Goal: Use online tool/utility: Utilize a website feature to perform a specific function

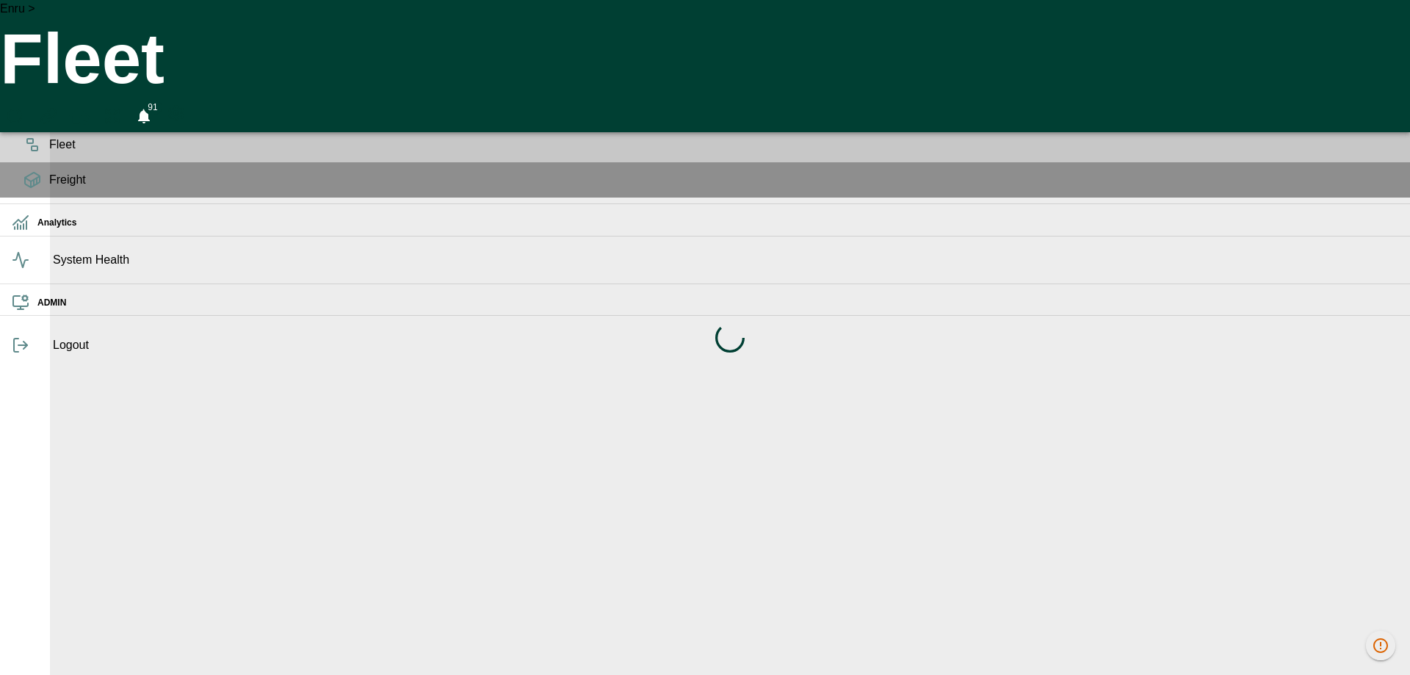
click at [352, 192] on div "Loading indicator" at bounding box center [730, 337] width 1360 height 675
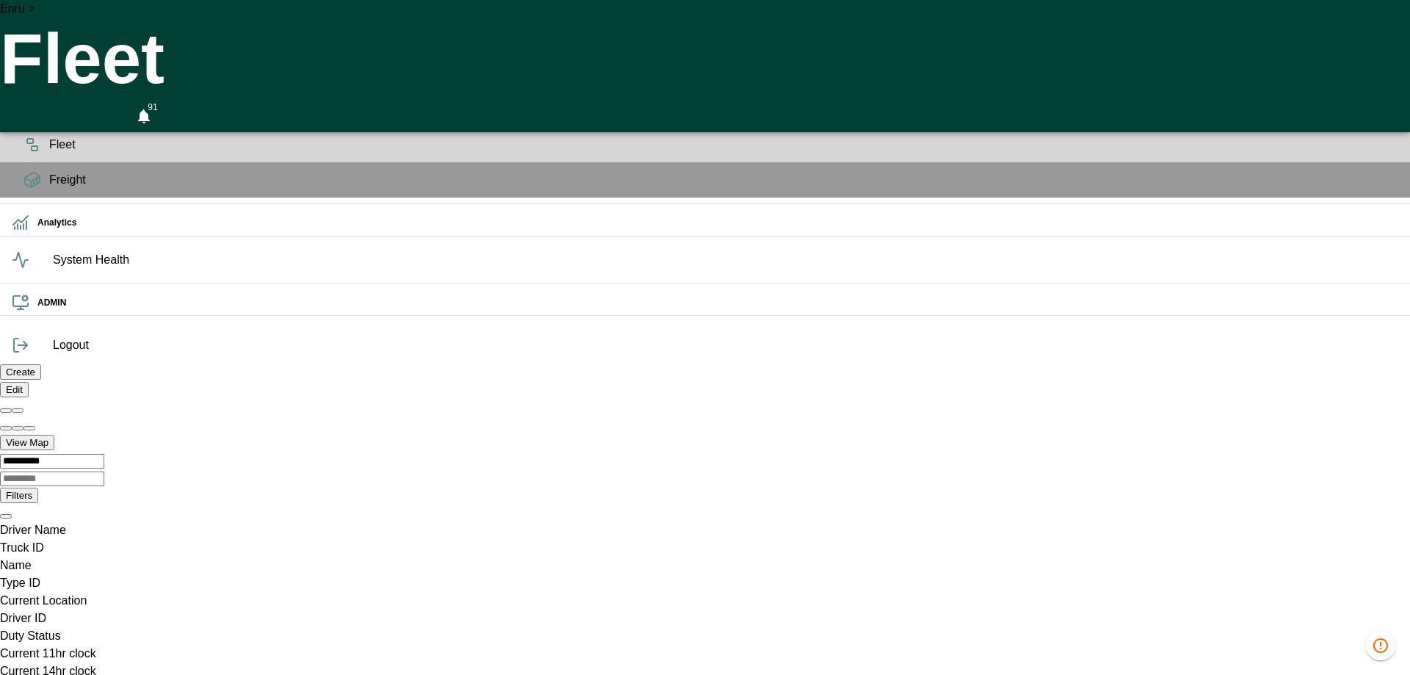
scroll to position [0, 154]
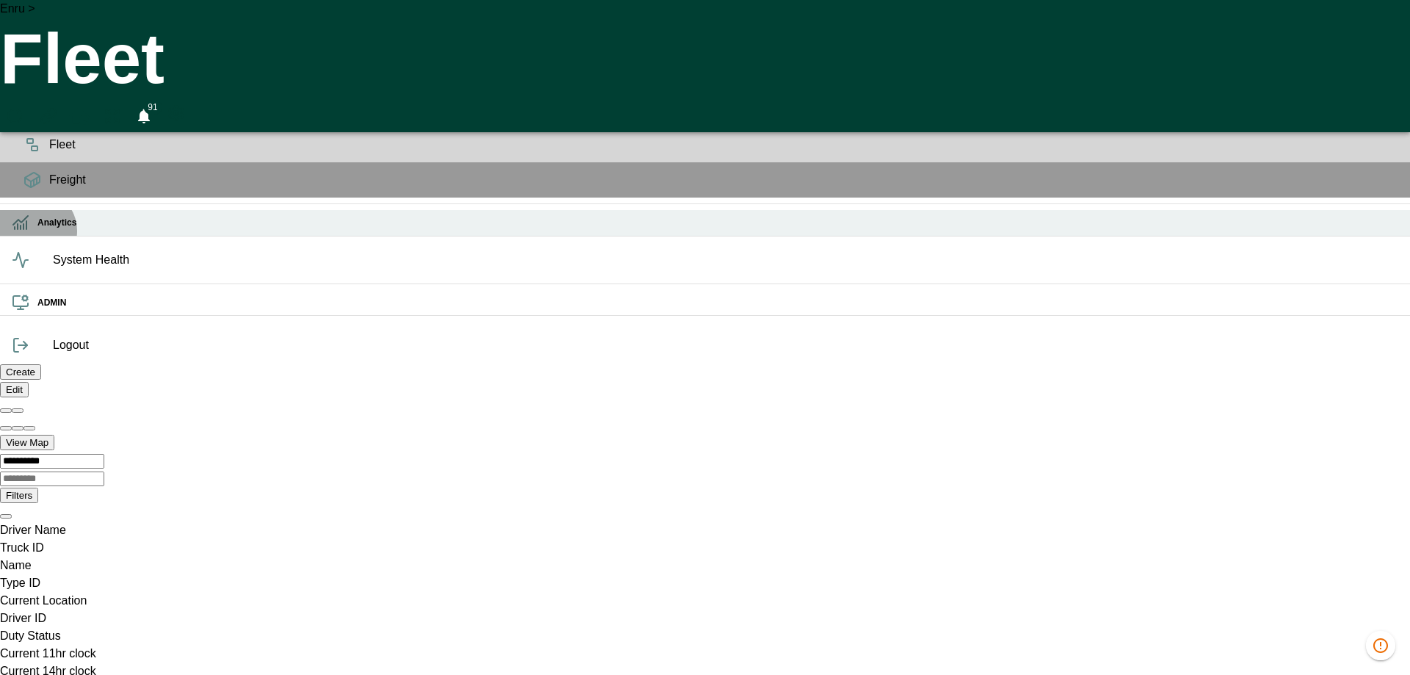
click at [35, 236] on div "Analytics" at bounding box center [705, 223] width 1410 height 26
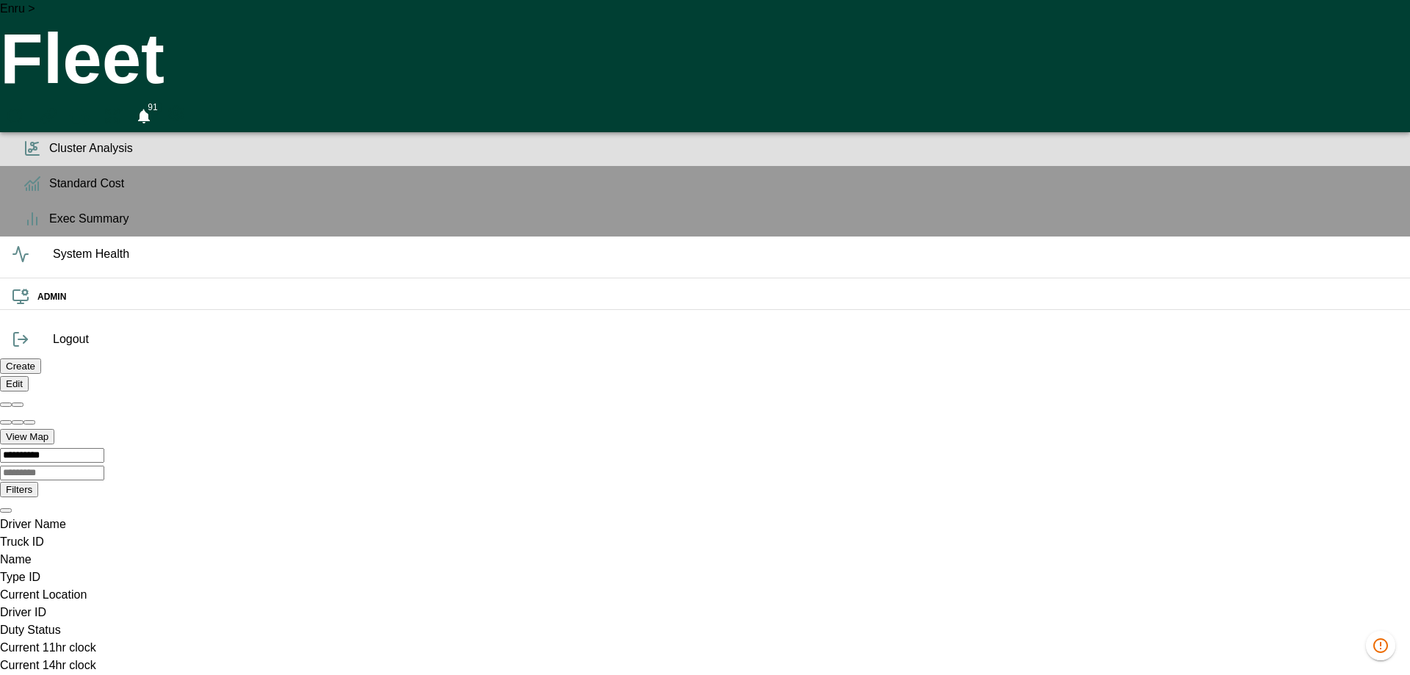
click at [49, 157] on span "Cluster Analysis" at bounding box center [723, 149] width 1349 height 18
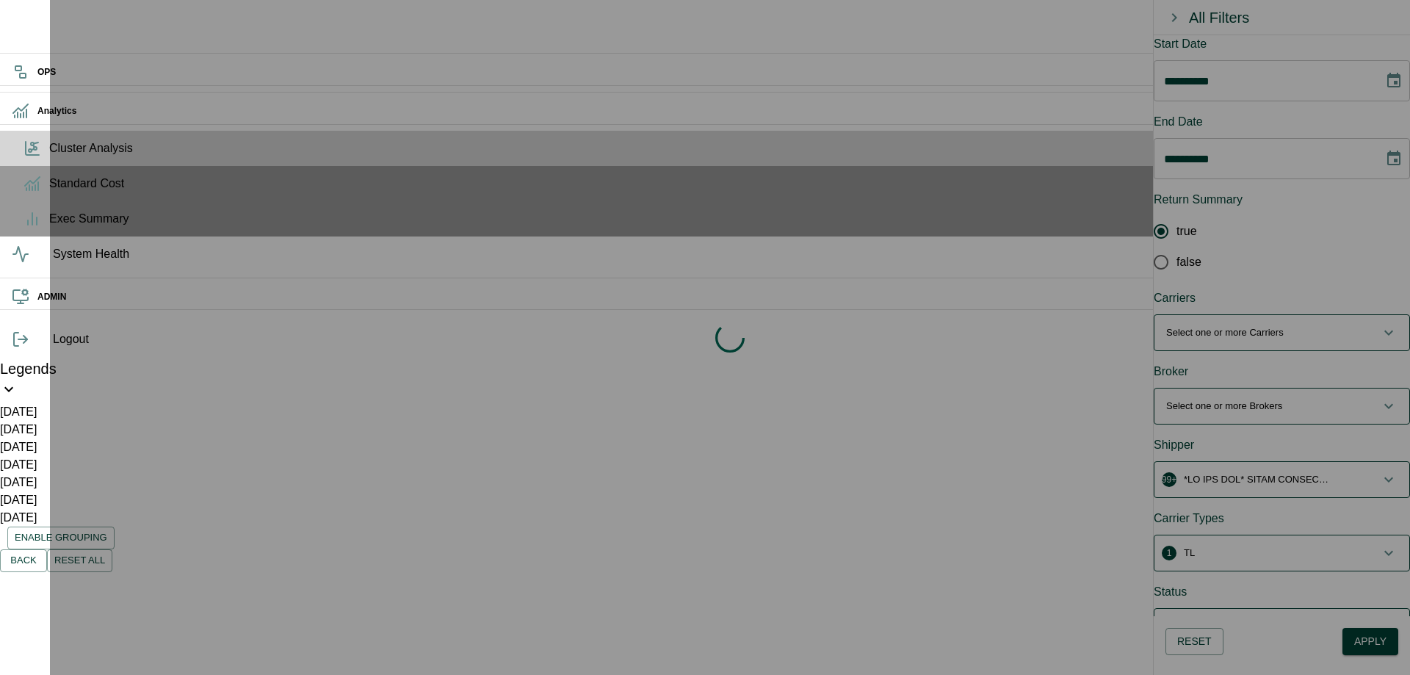
click at [801, 253] on div "Loading indicator" at bounding box center [730, 337] width 1360 height 675
click at [752, 226] on div "Loading indicator" at bounding box center [730, 337] width 1360 height 675
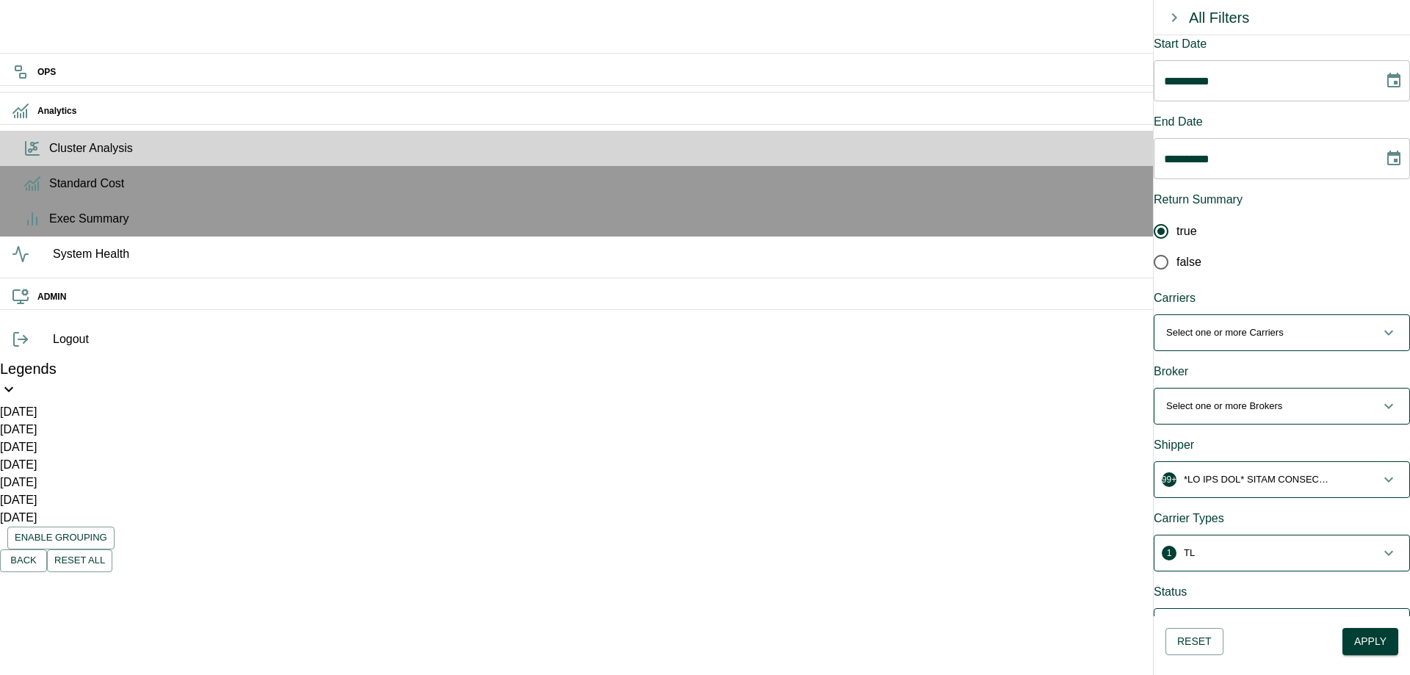
click at [1287, 472] on p "button" at bounding box center [1257, 479] width 147 height 15
click at [1249, 478] on p "button" at bounding box center [1257, 485] width 147 height 15
click at [1284, 325] on p "Select one or more Carriers" at bounding box center [1224, 332] width 117 height 15
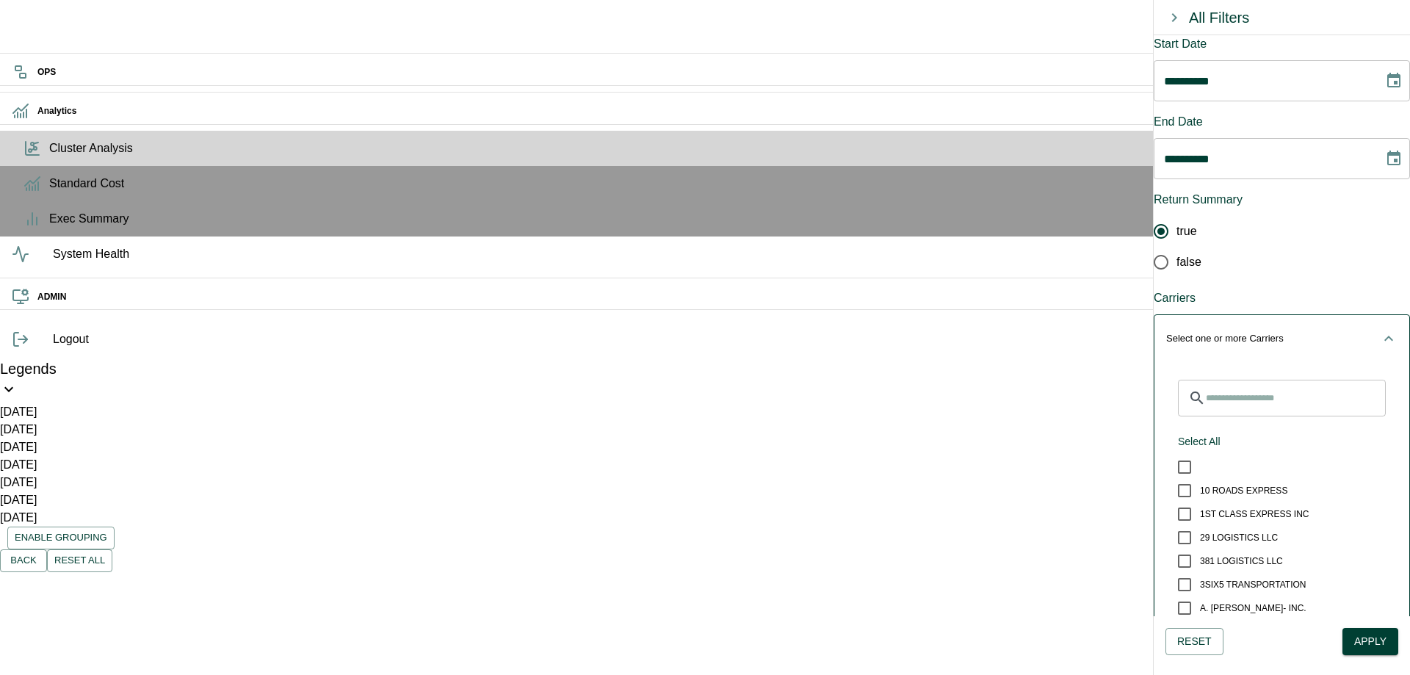
click at [1284, 331] on p "Select one or more Carriers" at bounding box center [1224, 338] width 117 height 15
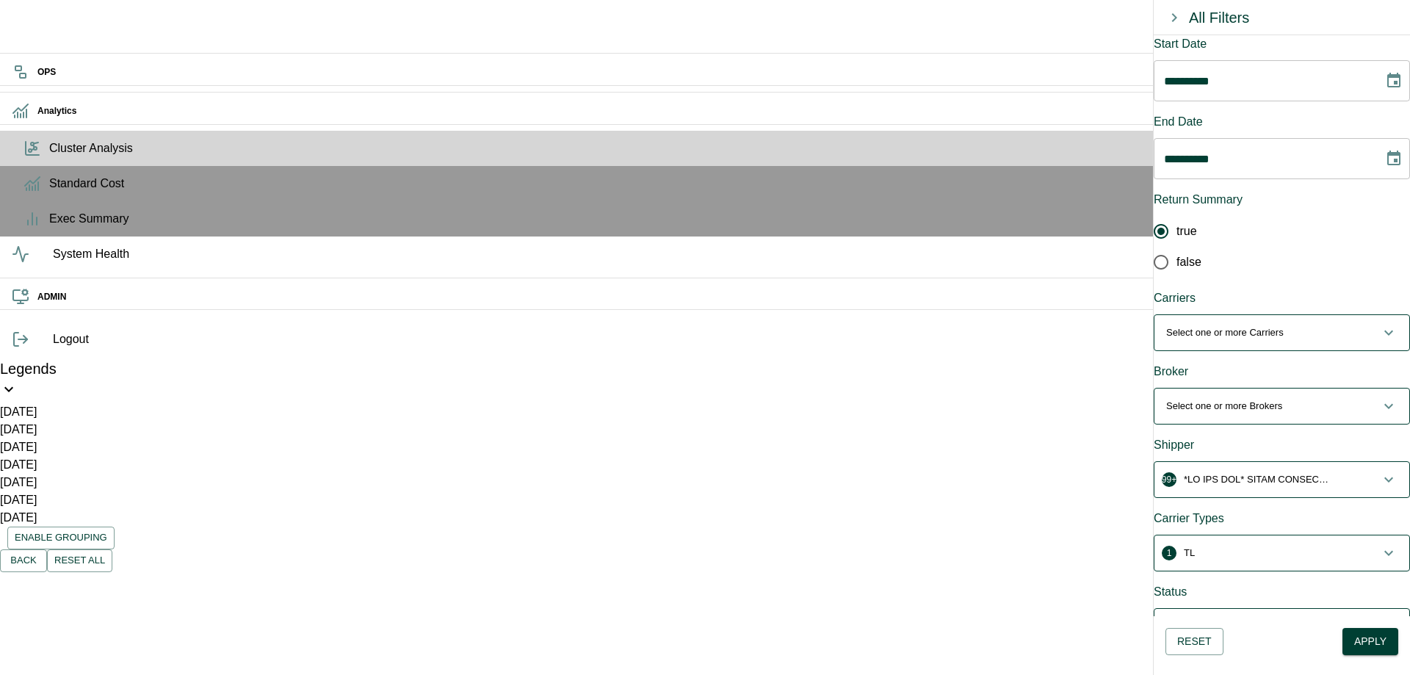
click at [1244, 461] on div "99+ ​ Select All *DO NOT USE* FARIS MAILING 100 3RD AVE, ELIZABETH 1117 E 14TH …" at bounding box center [1282, 479] width 256 height 37
click at [1242, 472] on p "button" at bounding box center [1257, 479] width 147 height 15
click at [1384, 482] on icon "button" at bounding box center [1388, 484] width 9 height 5
click at [1380, 471] on icon "button" at bounding box center [1389, 480] width 18 height 18
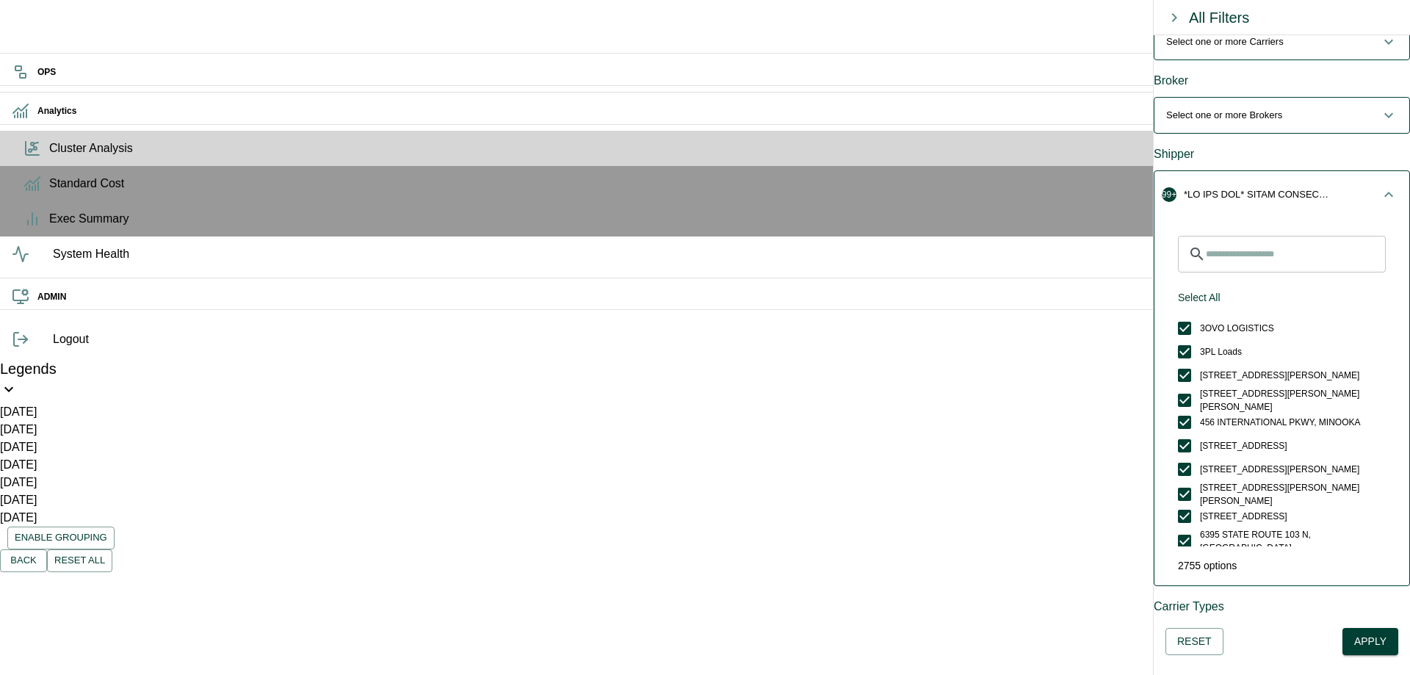
scroll to position [310, 0]
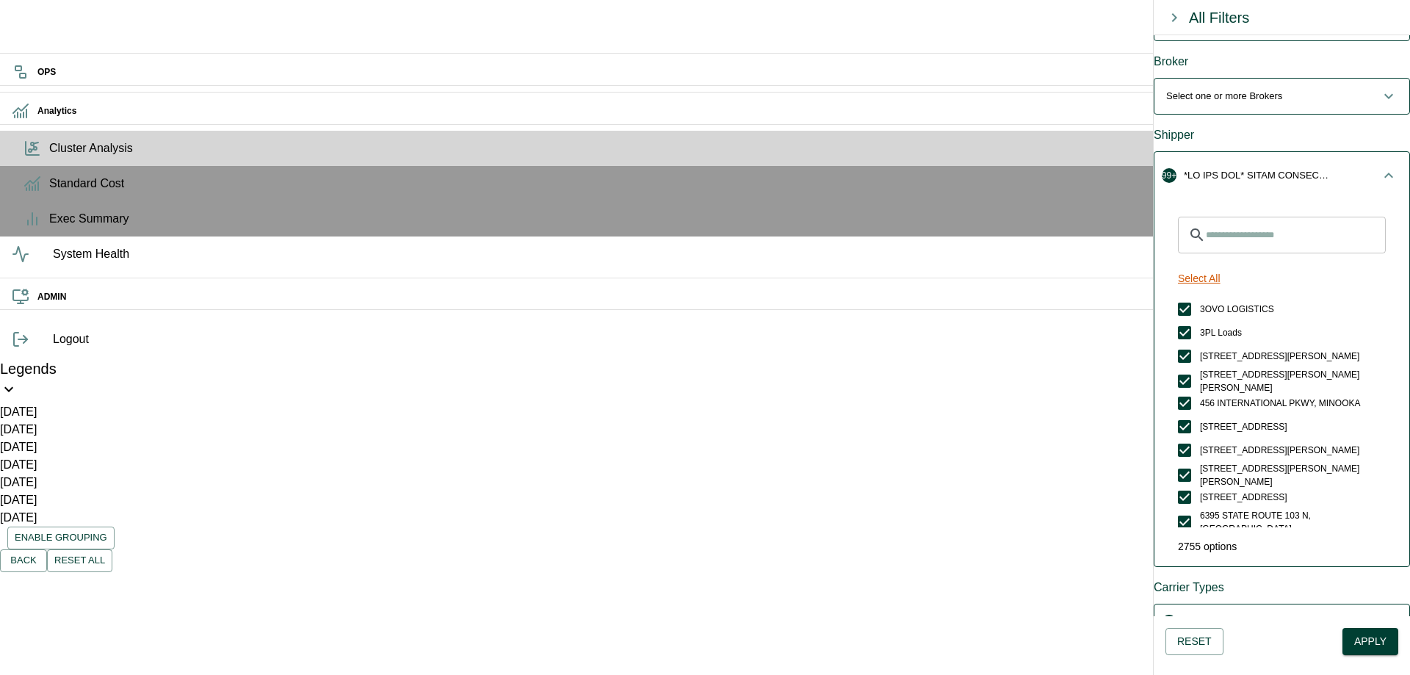
click at [1204, 265] on button "Select All" at bounding box center [1199, 278] width 54 height 27
click at [1204, 265] on button "Unselect All" at bounding box center [1204, 278] width 65 height 27
click at [1243, 217] on input "Search for Shippers" at bounding box center [1296, 235] width 180 height 37
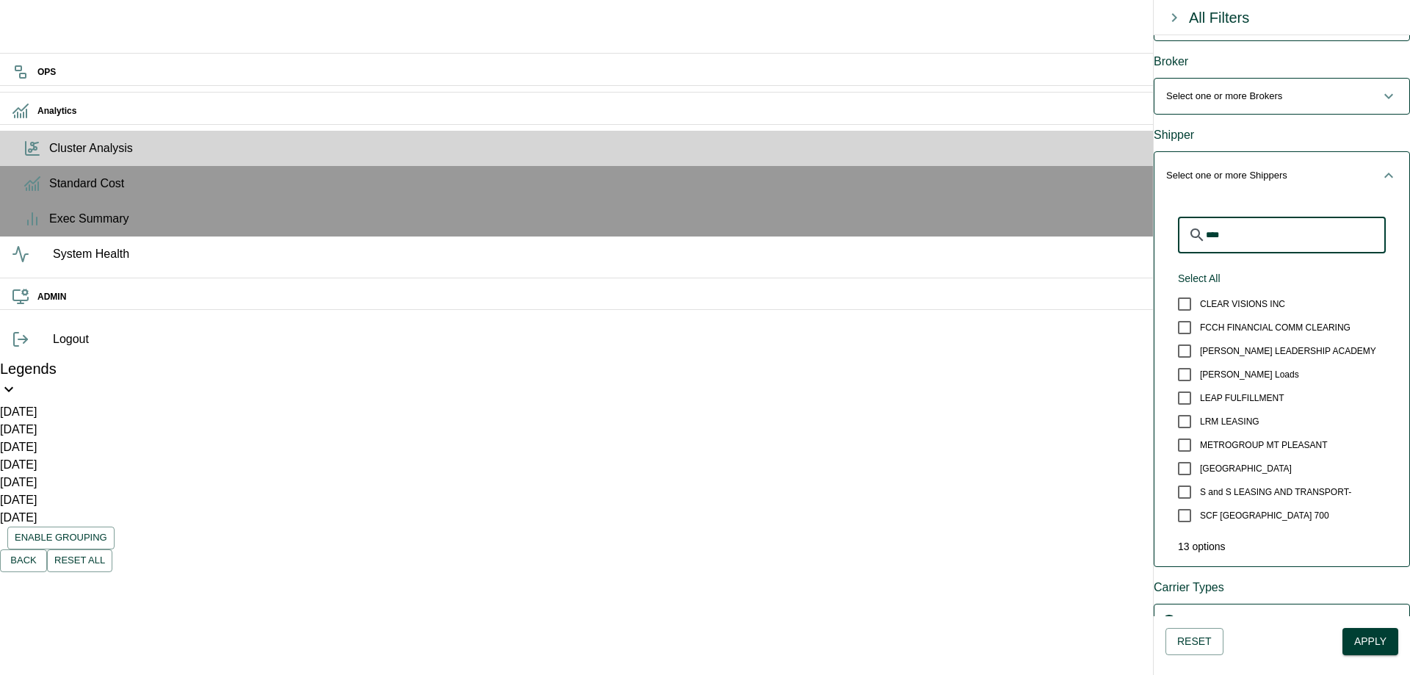
scroll to position [0, 0]
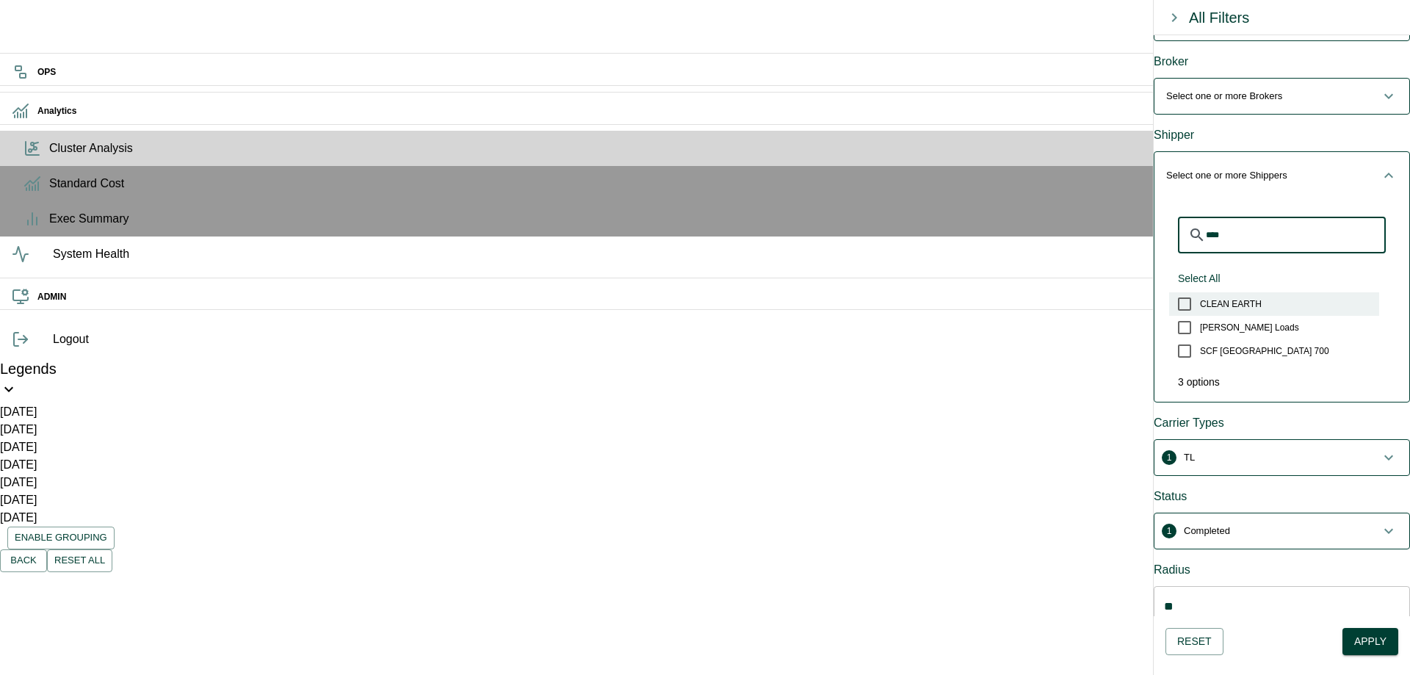
type input "****"
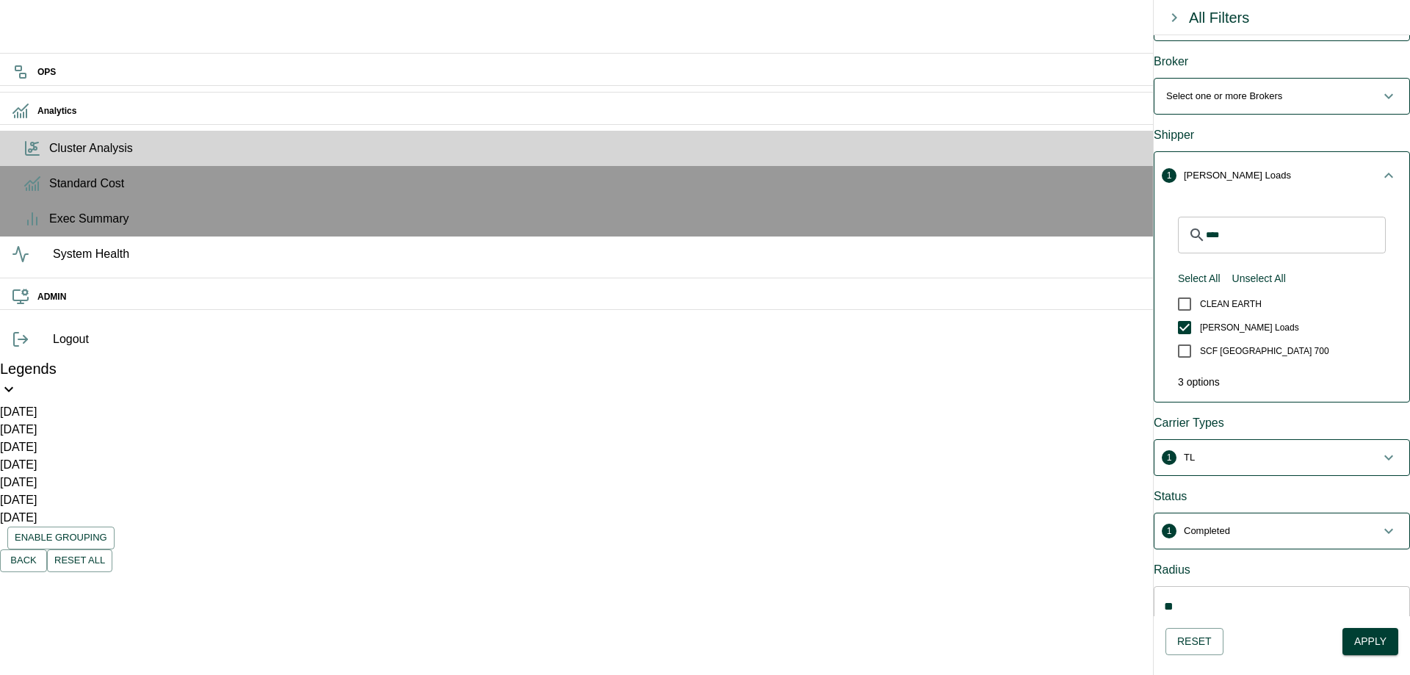
click at [1325, 524] on span "1 Completed" at bounding box center [1273, 531] width 214 height 15
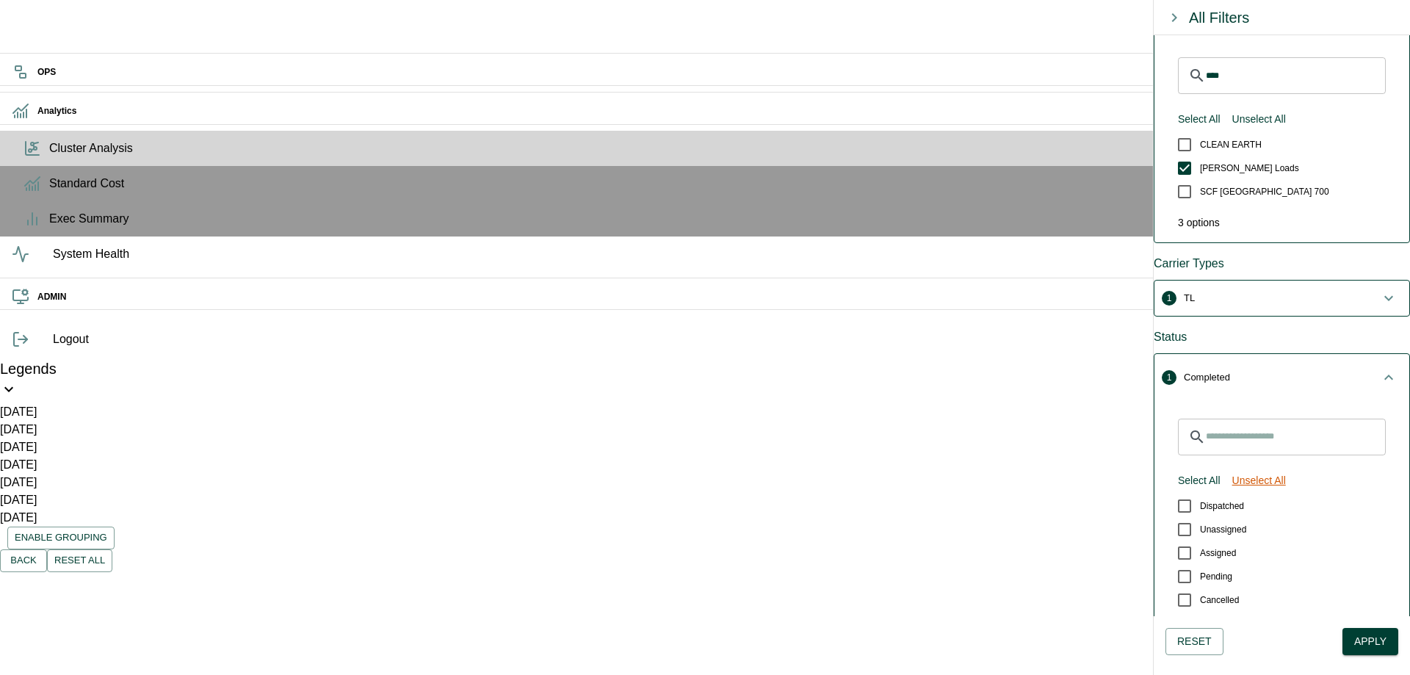
scroll to position [470, 0]
click at [1201, 466] on button "Select All" at bounding box center [1199, 479] width 54 height 27
click at [1372, 665] on div "Reset Apply" at bounding box center [1282, 641] width 256 height 51
click at [1373, 648] on button "Apply" at bounding box center [1370, 641] width 56 height 27
drag, startPoint x: 714, startPoint y: 247, endPoint x: 846, endPoint y: 391, distance: 195.4
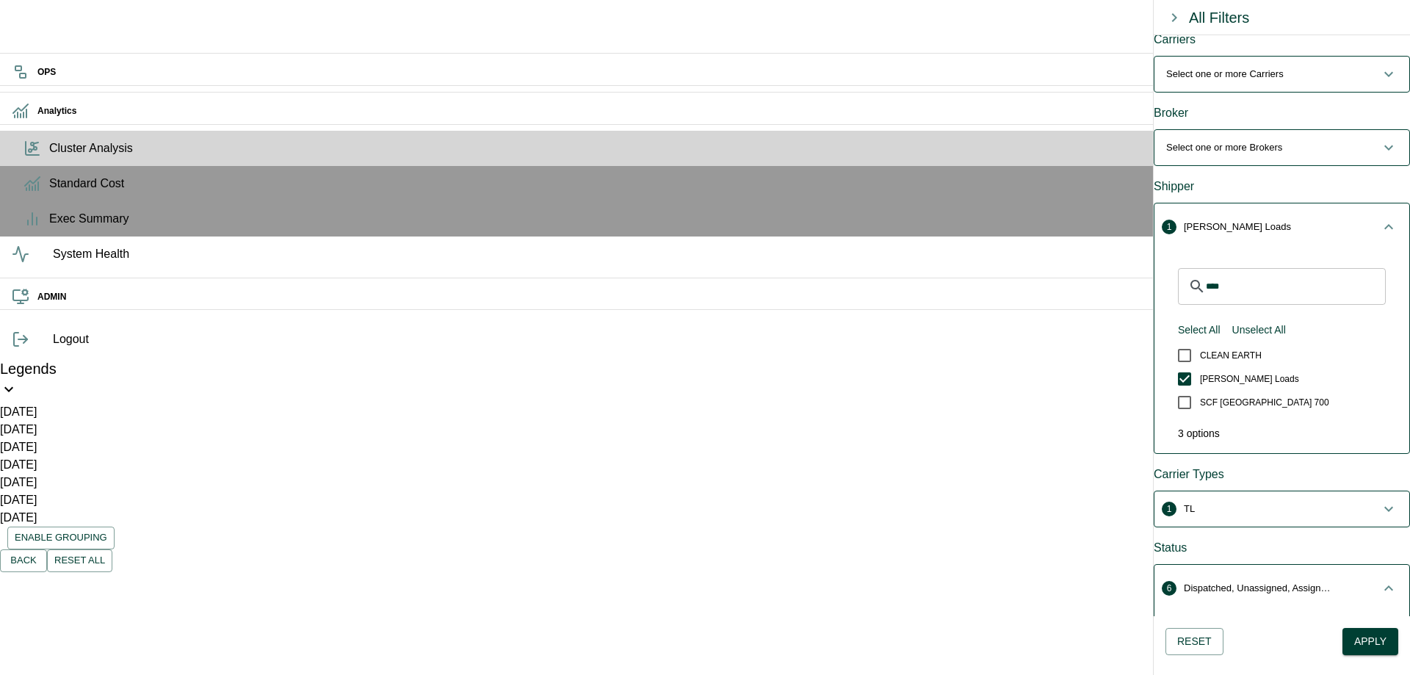
scroll to position [258, 0]
click at [1227, 502] on span "1 TL" at bounding box center [1273, 509] width 214 height 15
click at [1351, 637] on button "Apply" at bounding box center [1370, 641] width 56 height 27
drag, startPoint x: 517, startPoint y: 272, endPoint x: 525, endPoint y: 281, distance: 11.4
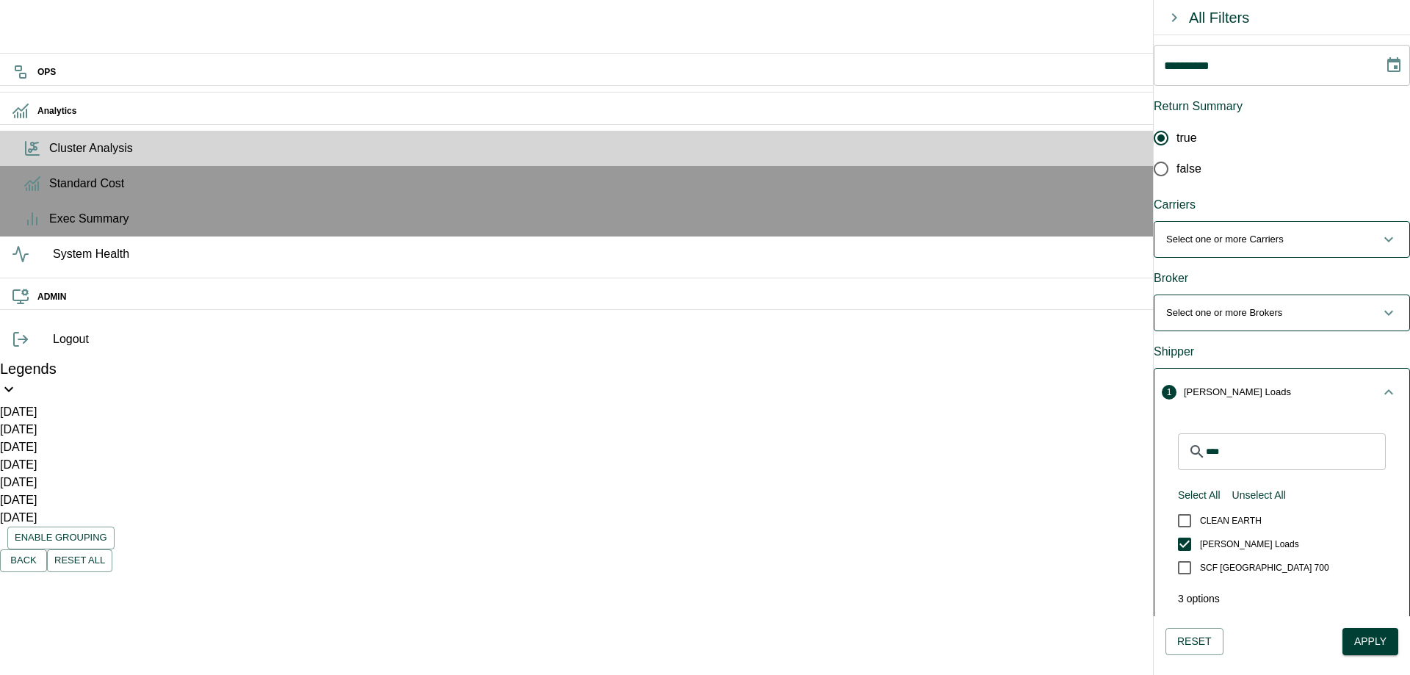
scroll to position [82, 0]
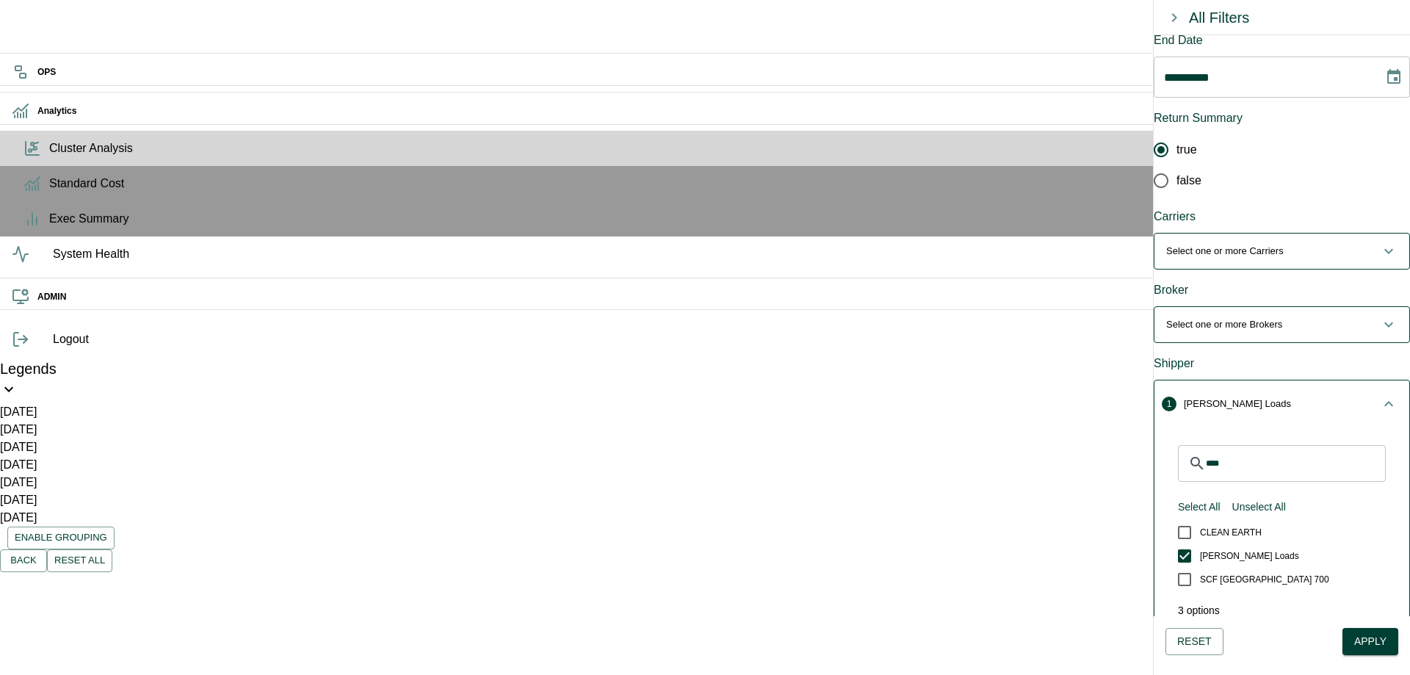
click at [1314, 317] on span "Select one or more Brokers" at bounding box center [1273, 324] width 214 height 15
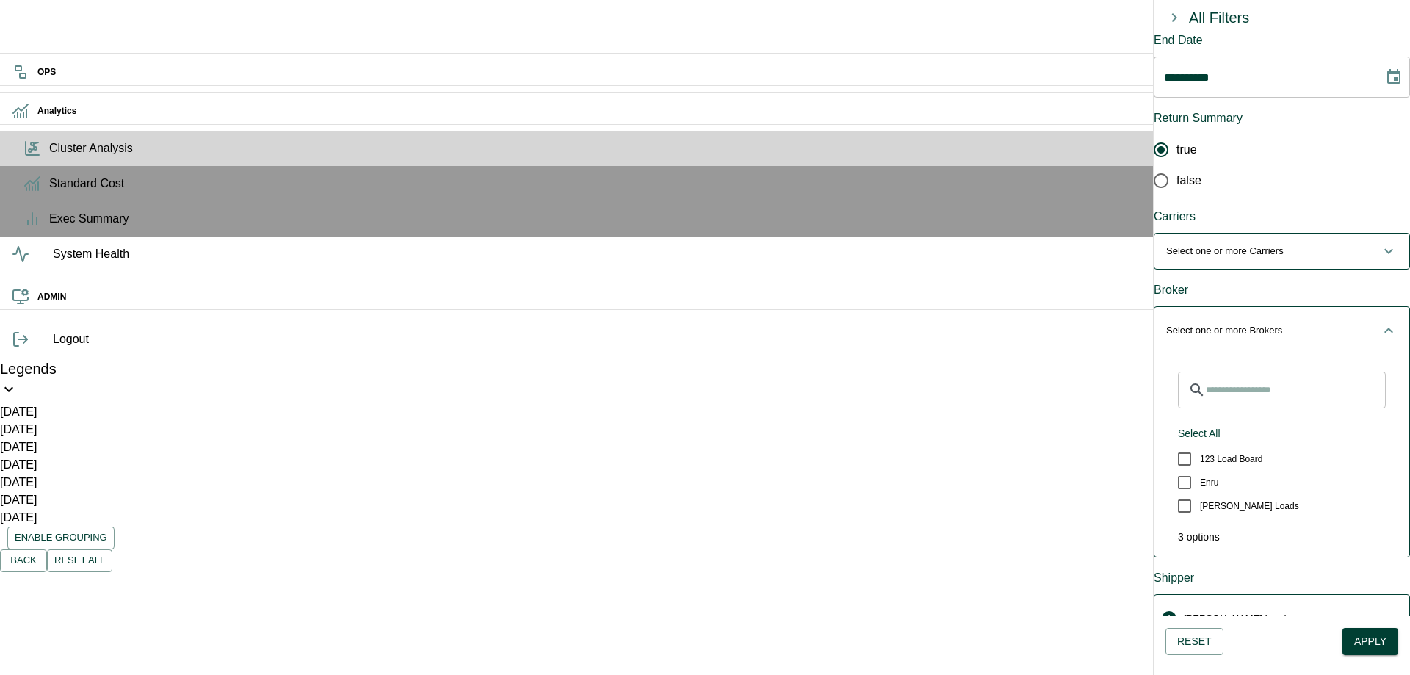
click at [1321, 241] on button "Select one or more Carriers" at bounding box center [1281, 251] width 255 height 35
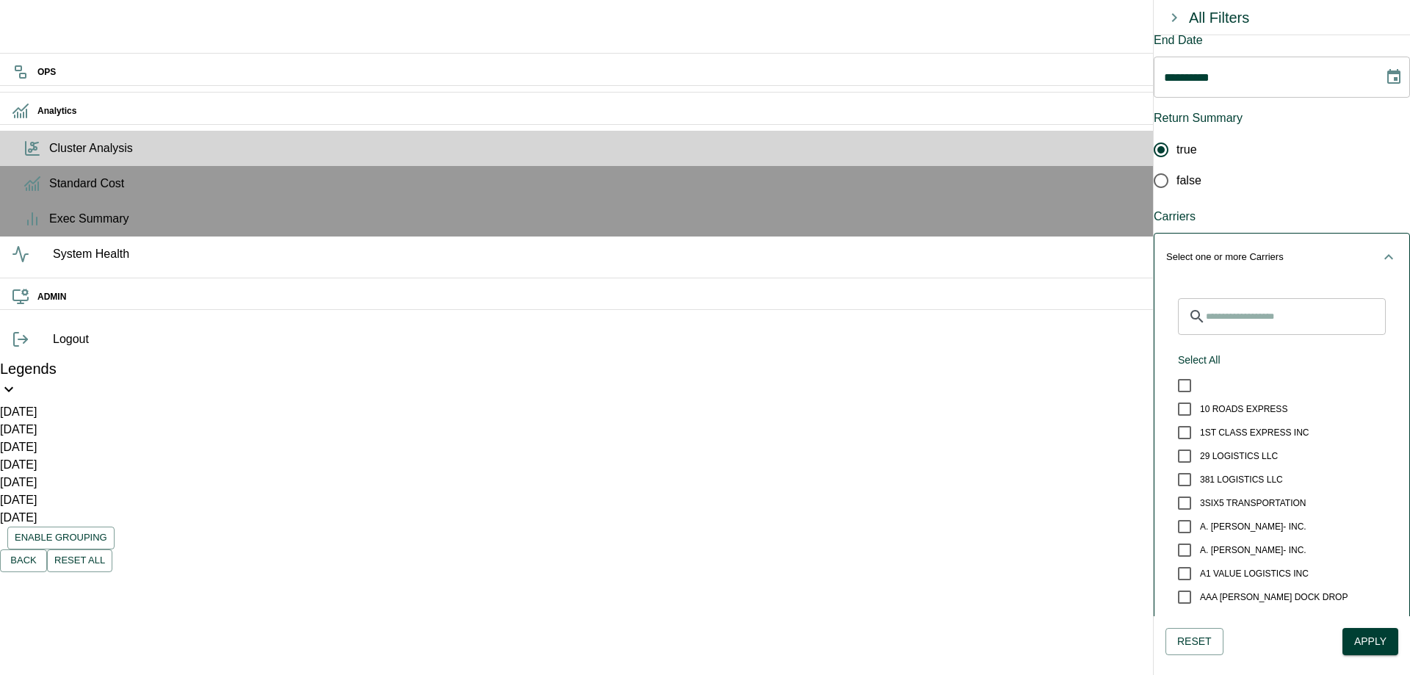
click at [1321, 241] on button "Select one or more Carriers" at bounding box center [1281, 257] width 255 height 47
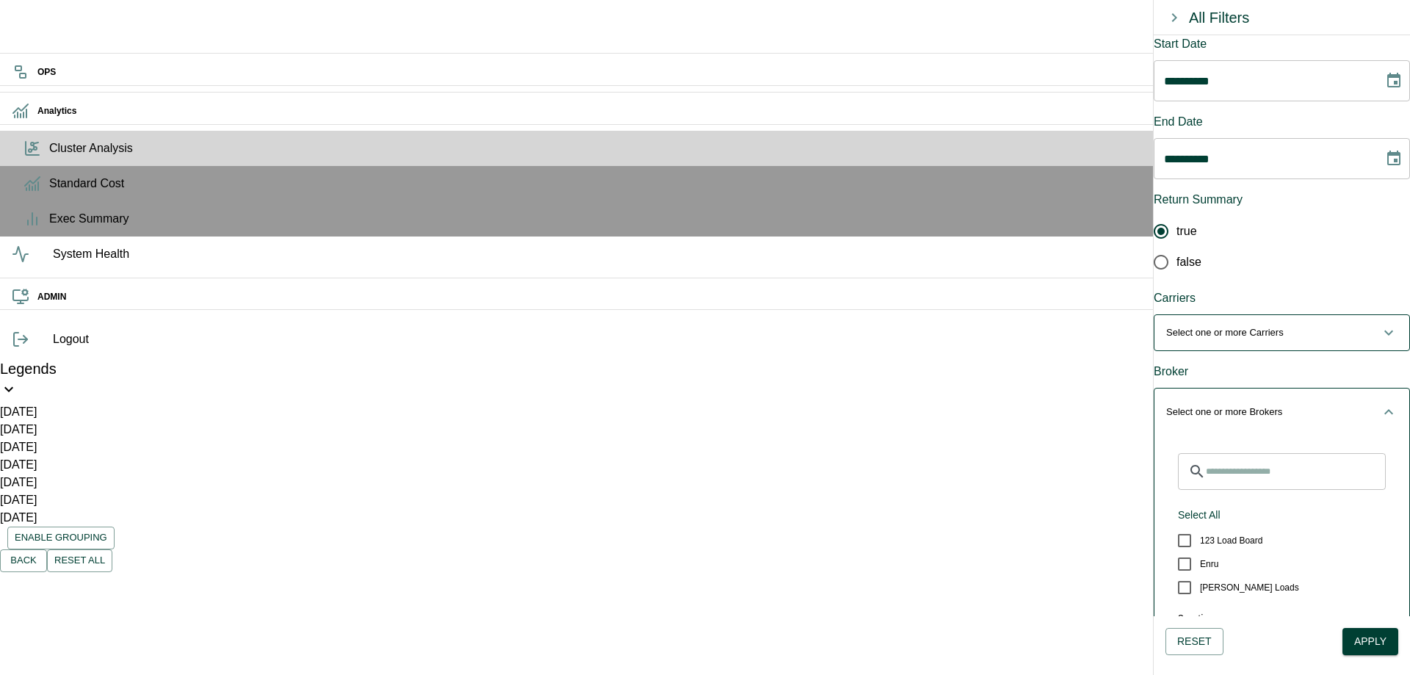
scroll to position [1, 0]
click at [1385, 85] on icon "Choose date, selected date is Aug 3, 2025" at bounding box center [1394, 80] width 18 height 18
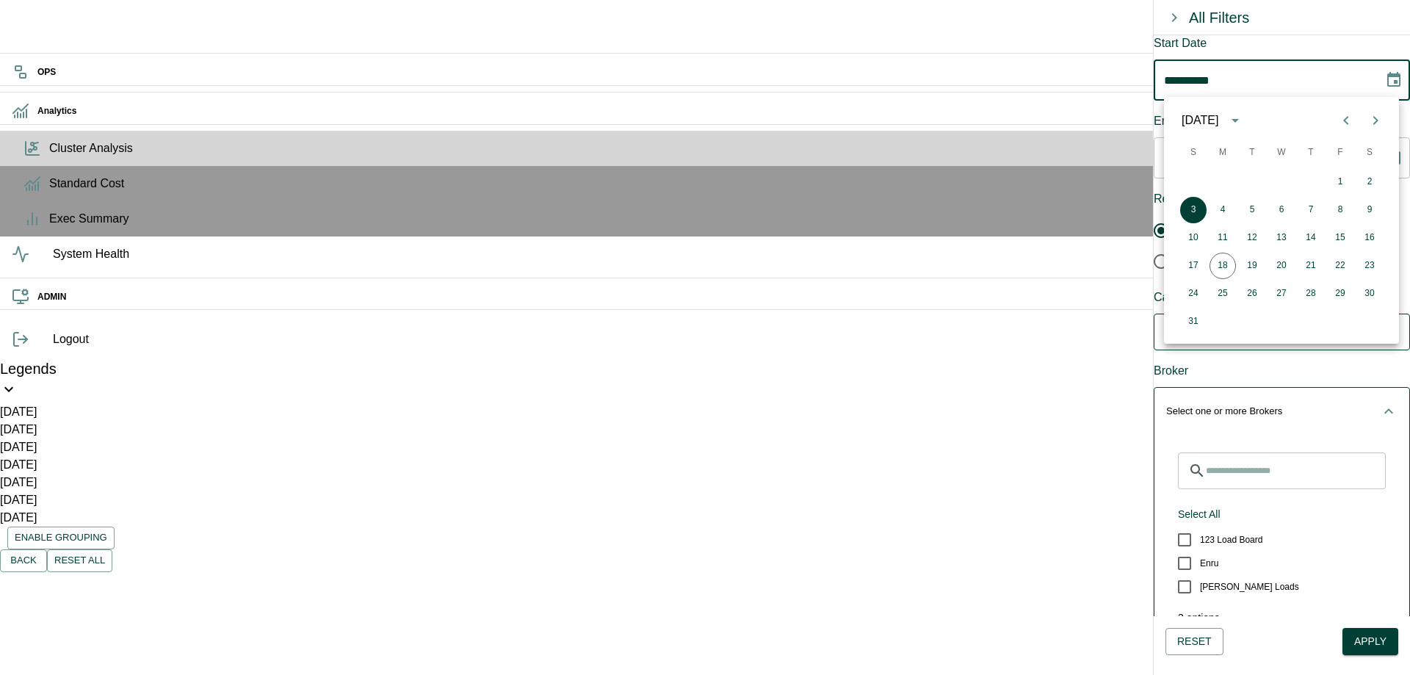
click at [1244, 116] on icon "calendar view is open, switch to year view" at bounding box center [1235, 121] width 18 height 18
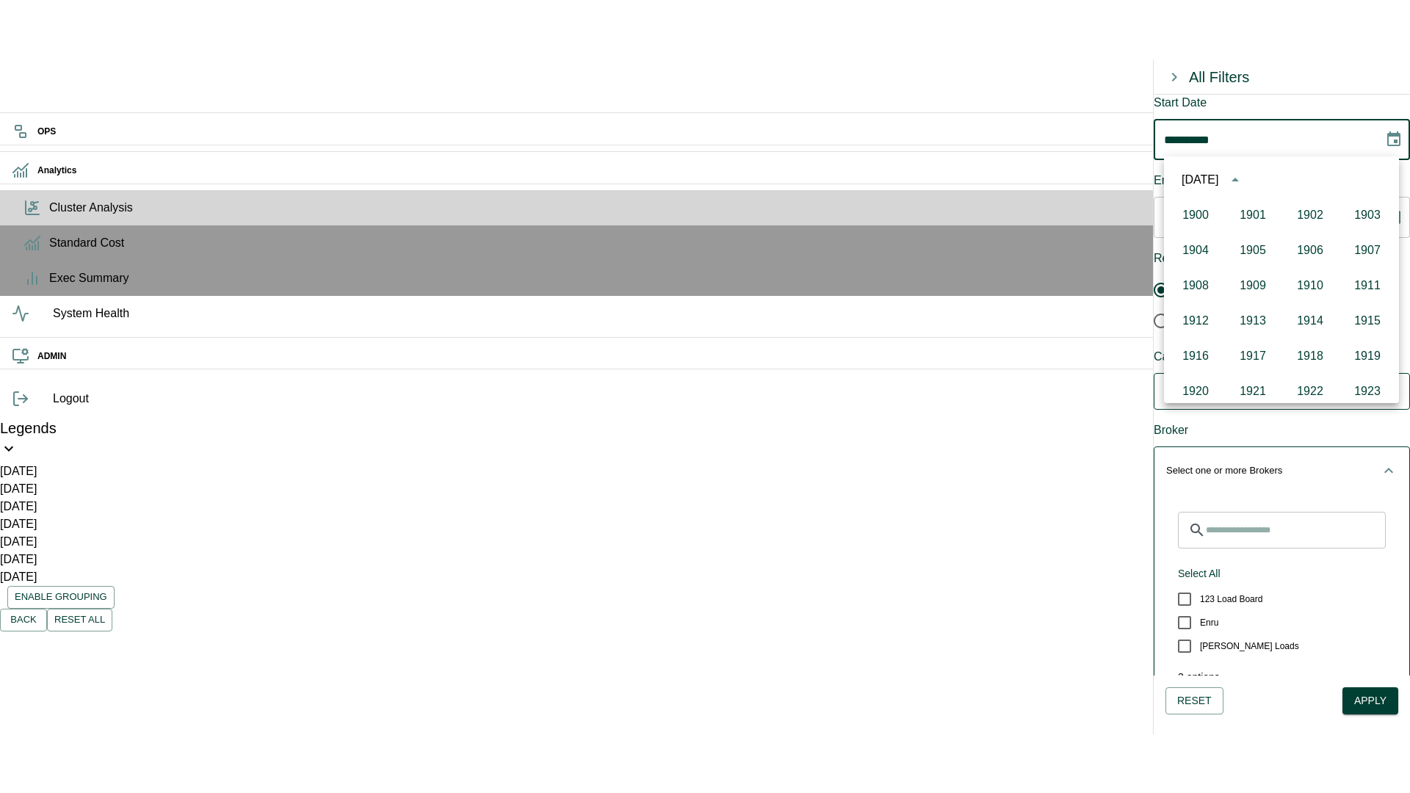
scroll to position [1007, 0]
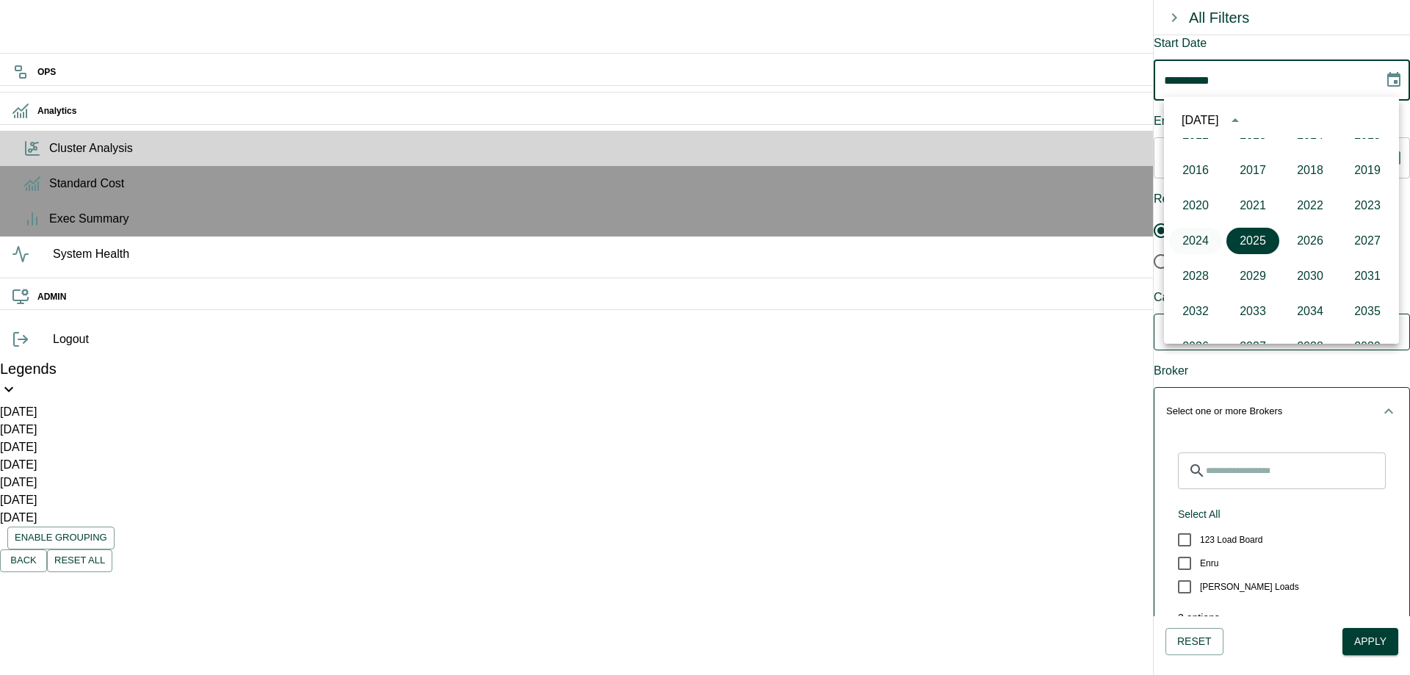
click at [1200, 239] on button "2024" at bounding box center [1195, 241] width 53 height 26
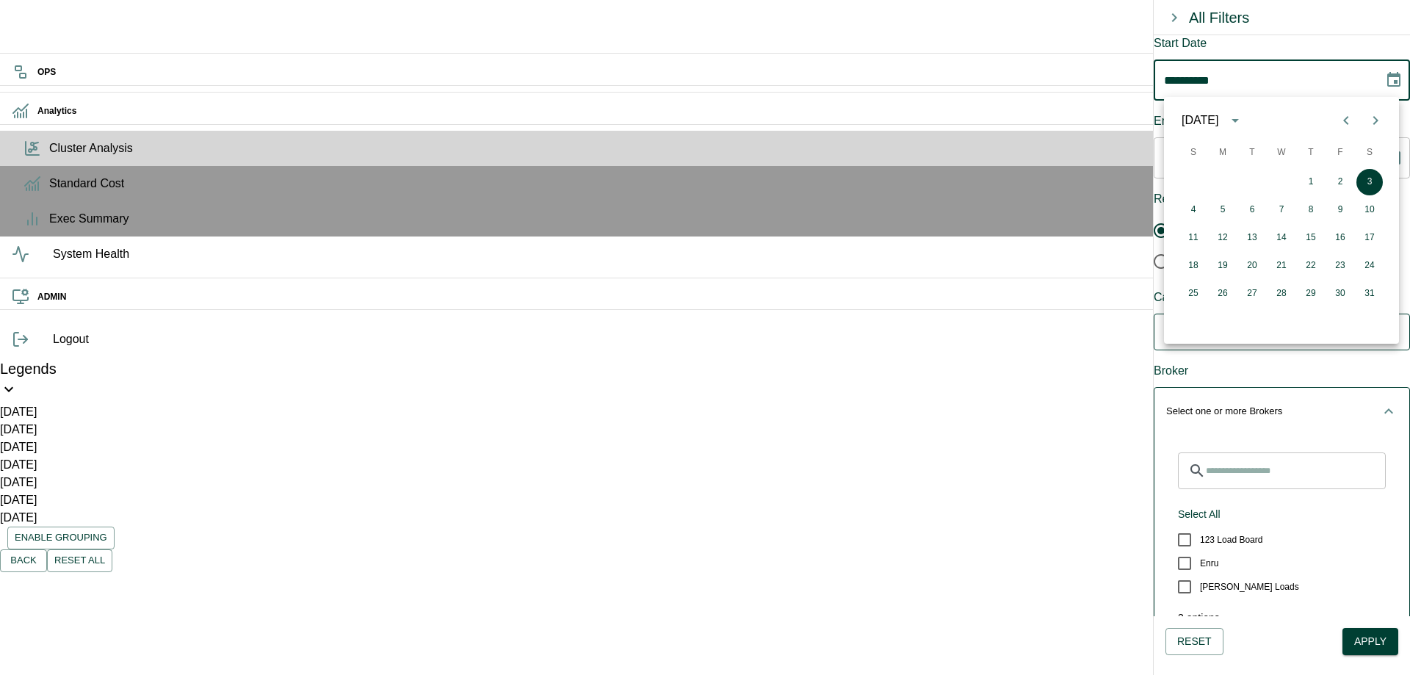
click at [1385, 82] on icon "Choose date, selected date is Aug 3, 2024" at bounding box center [1394, 80] width 18 height 18
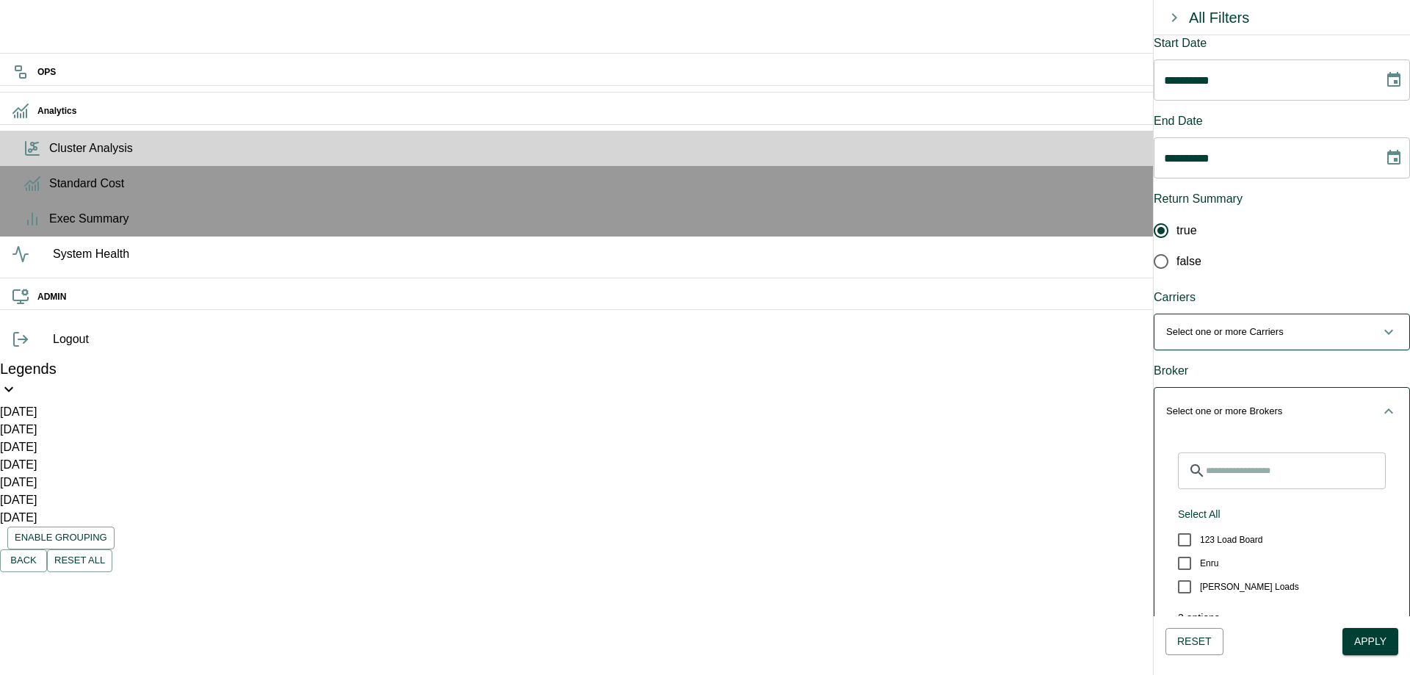
click at [1385, 81] on icon "Choose date, selected date is Aug 3, 2024" at bounding box center [1394, 80] width 18 height 18
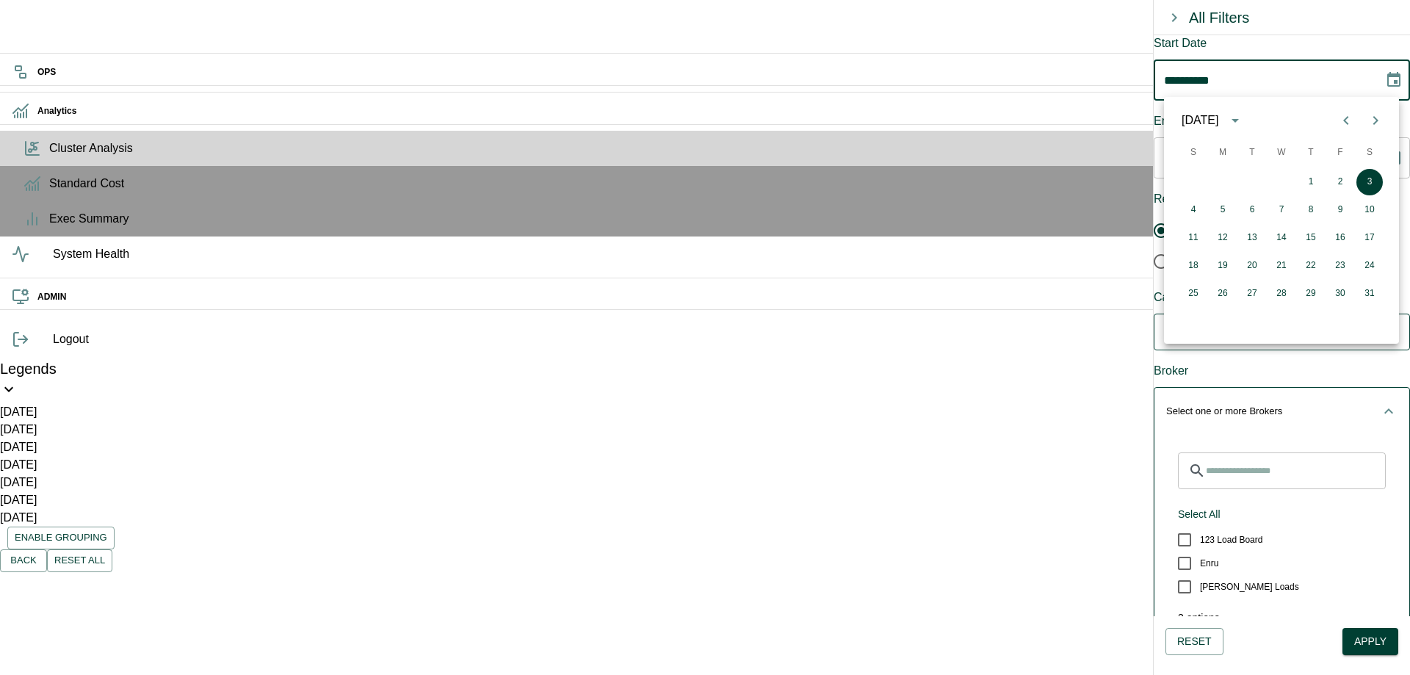
click at [1340, 116] on icon "Previous month" at bounding box center [1346, 121] width 18 height 18
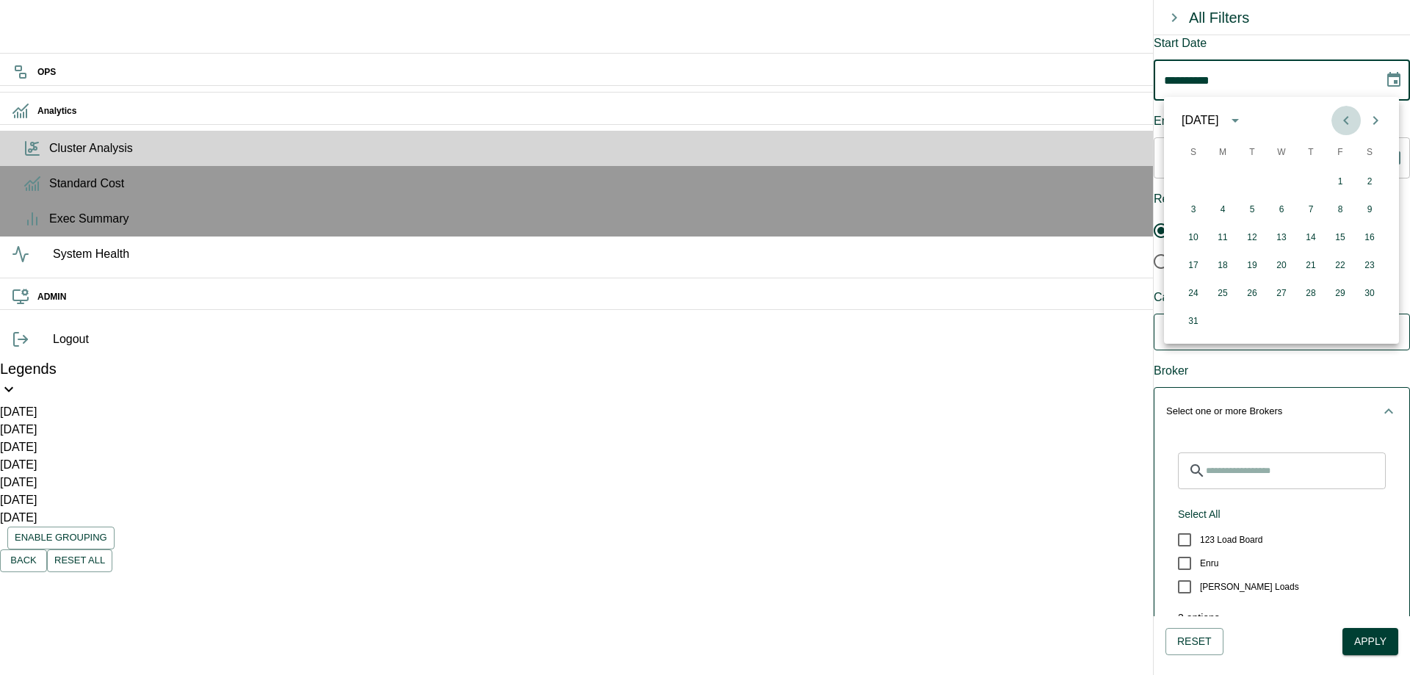
click at [1340, 116] on icon "Previous month" at bounding box center [1346, 121] width 18 height 18
click at [1220, 183] on button "1" at bounding box center [1222, 182] width 26 height 26
type input "**********"
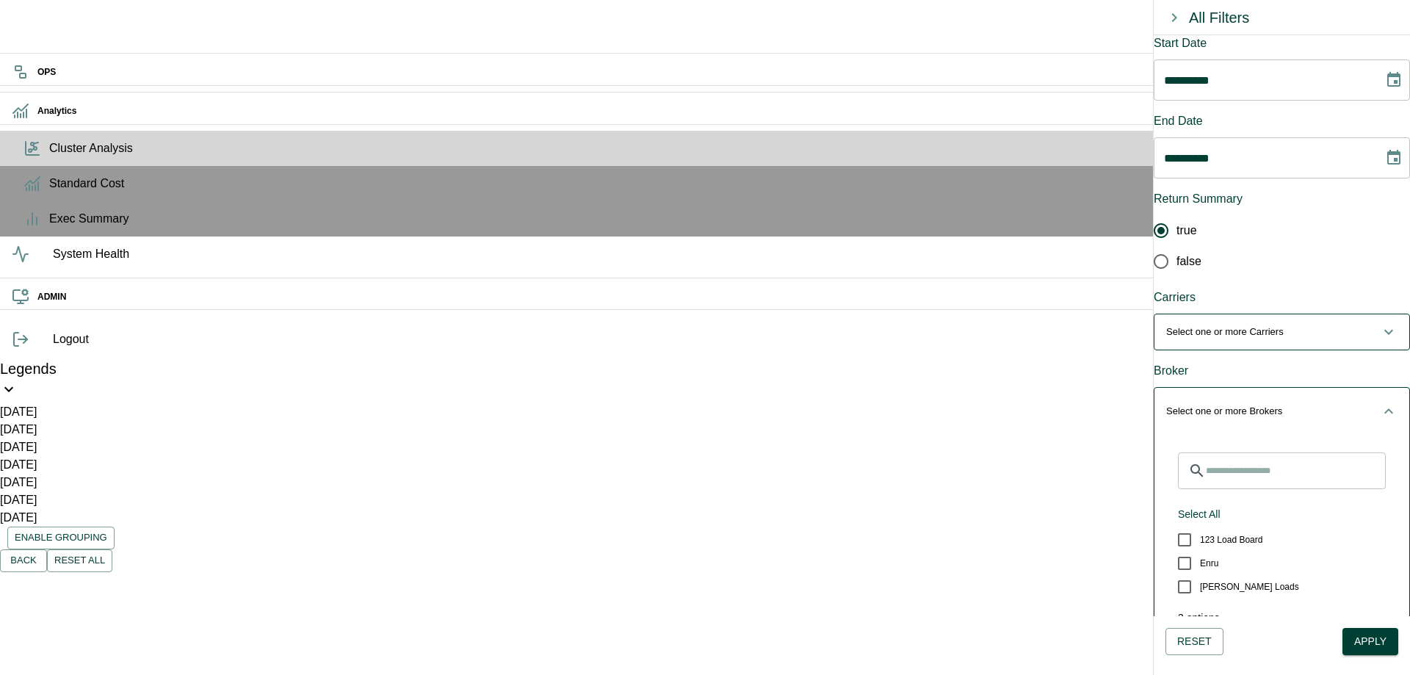
click at [1387, 150] on icon "Choose date, selected date is Aug 18, 2025" at bounding box center [1393, 157] width 13 height 15
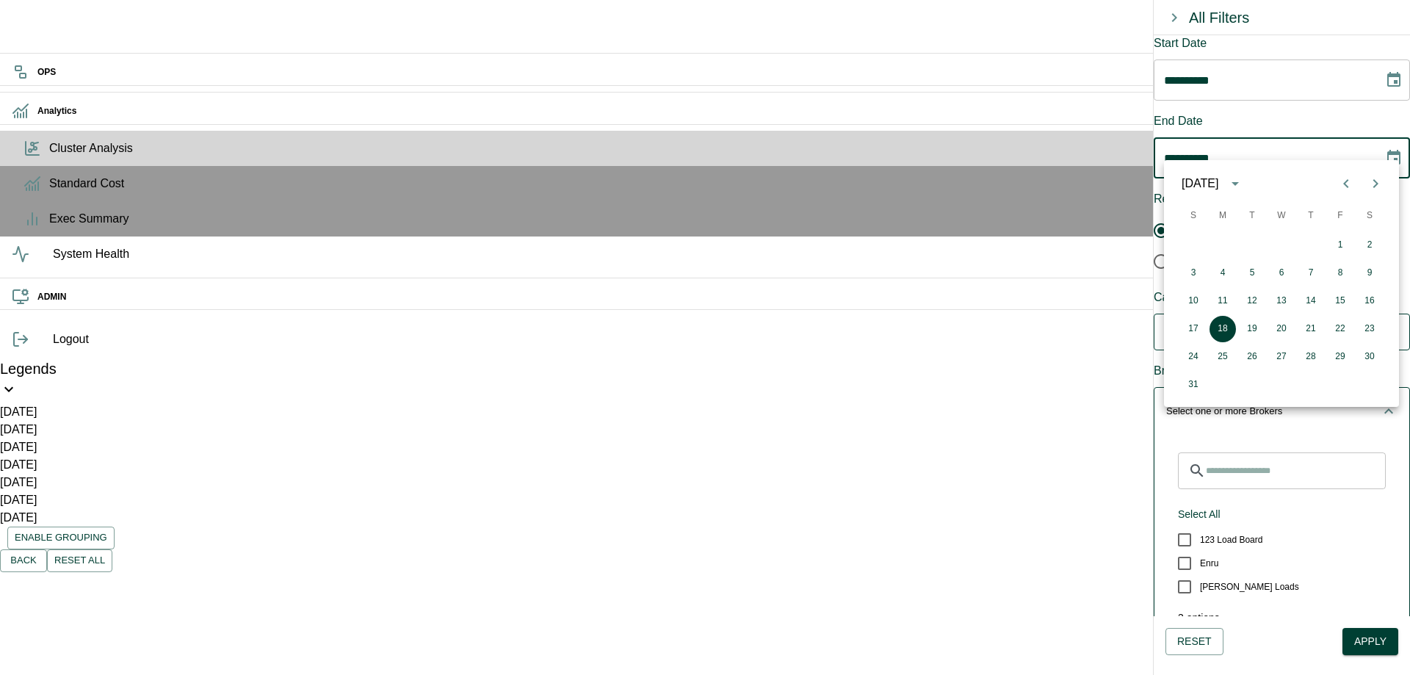
click at [1308, 123] on div "End Date" at bounding box center [1282, 121] width 256 height 18
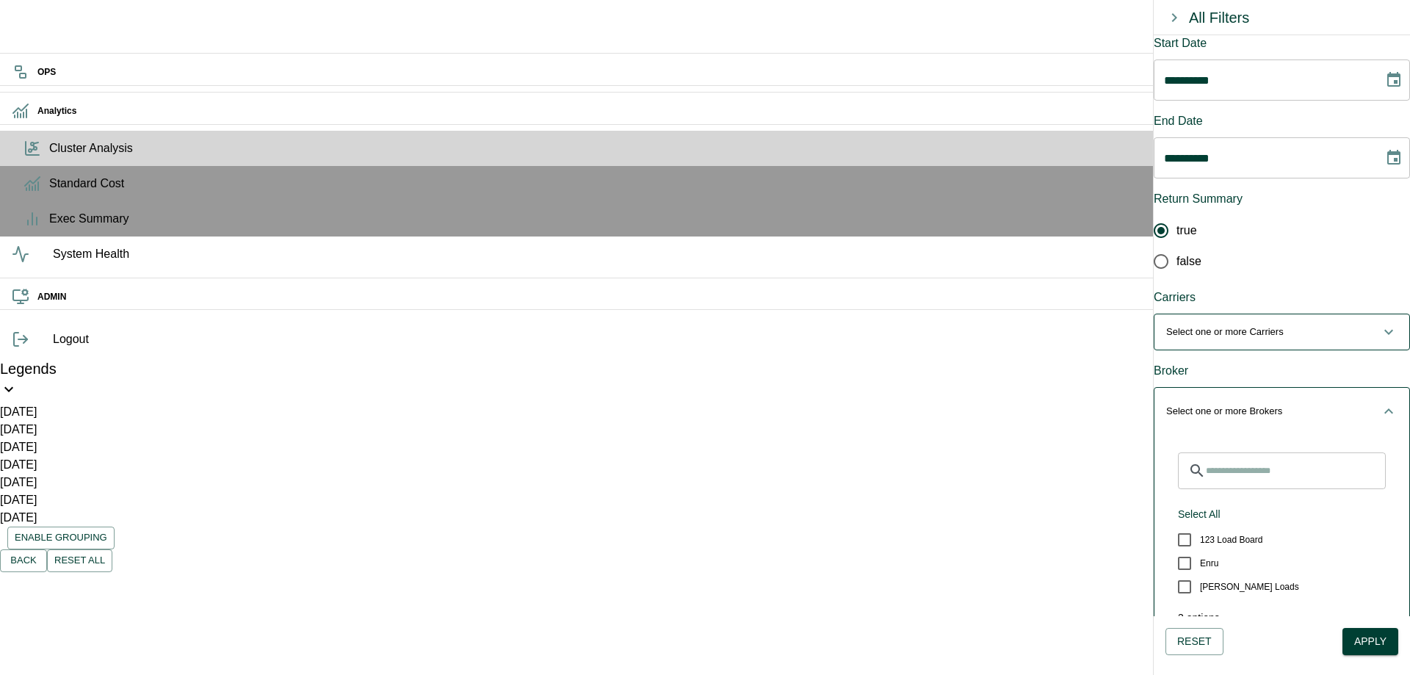
drag, startPoint x: 1356, startPoint y: 636, endPoint x: 1334, endPoint y: 549, distance: 89.2
click at [1334, 549] on div "**********" at bounding box center [1282, 351] width 256 height 632
click at [1250, 580] on span "LEANA Loads" at bounding box center [1249, 586] width 99 height 13
click at [1301, 325] on span "Select one or more Carriers" at bounding box center [1273, 332] width 214 height 15
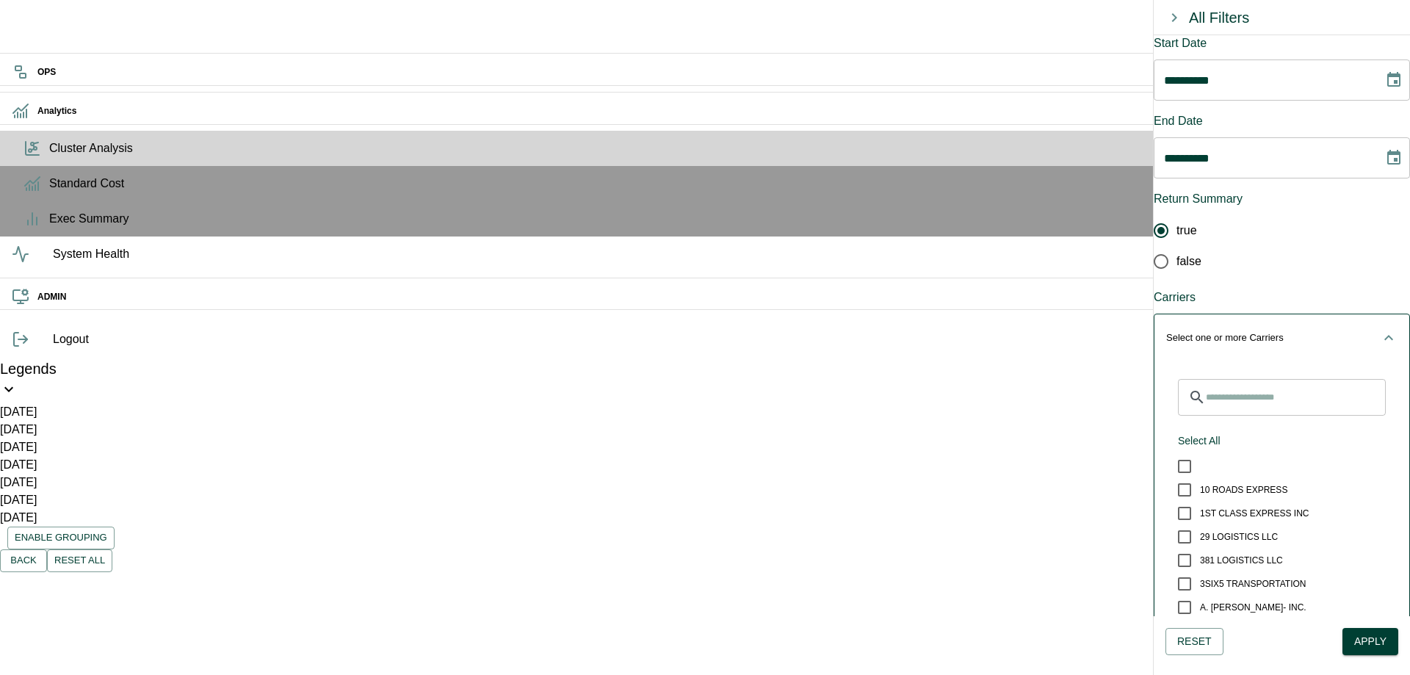
click at [1360, 632] on button "Apply" at bounding box center [1370, 641] width 56 height 27
click at [1353, 640] on button "Apply" at bounding box center [1370, 641] width 56 height 27
click at [1364, 637] on button "Apply" at bounding box center [1370, 641] width 56 height 27
click at [1394, 98] on div "Runtime Error: divider is zero.: Couldn't fetch Cluster data" at bounding box center [1280, 116] width 235 height 56
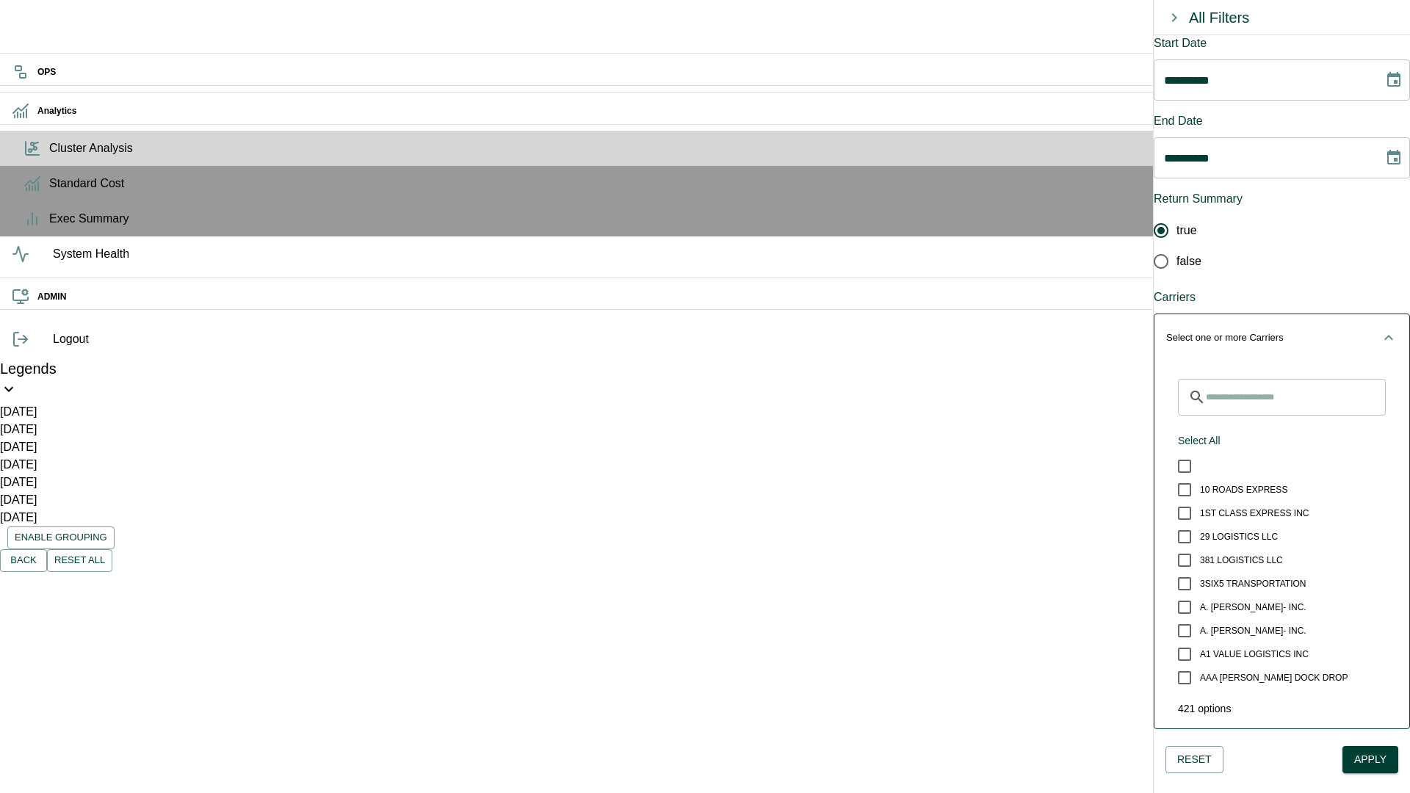
click at [1380, 329] on icon "button" at bounding box center [1389, 338] width 18 height 18
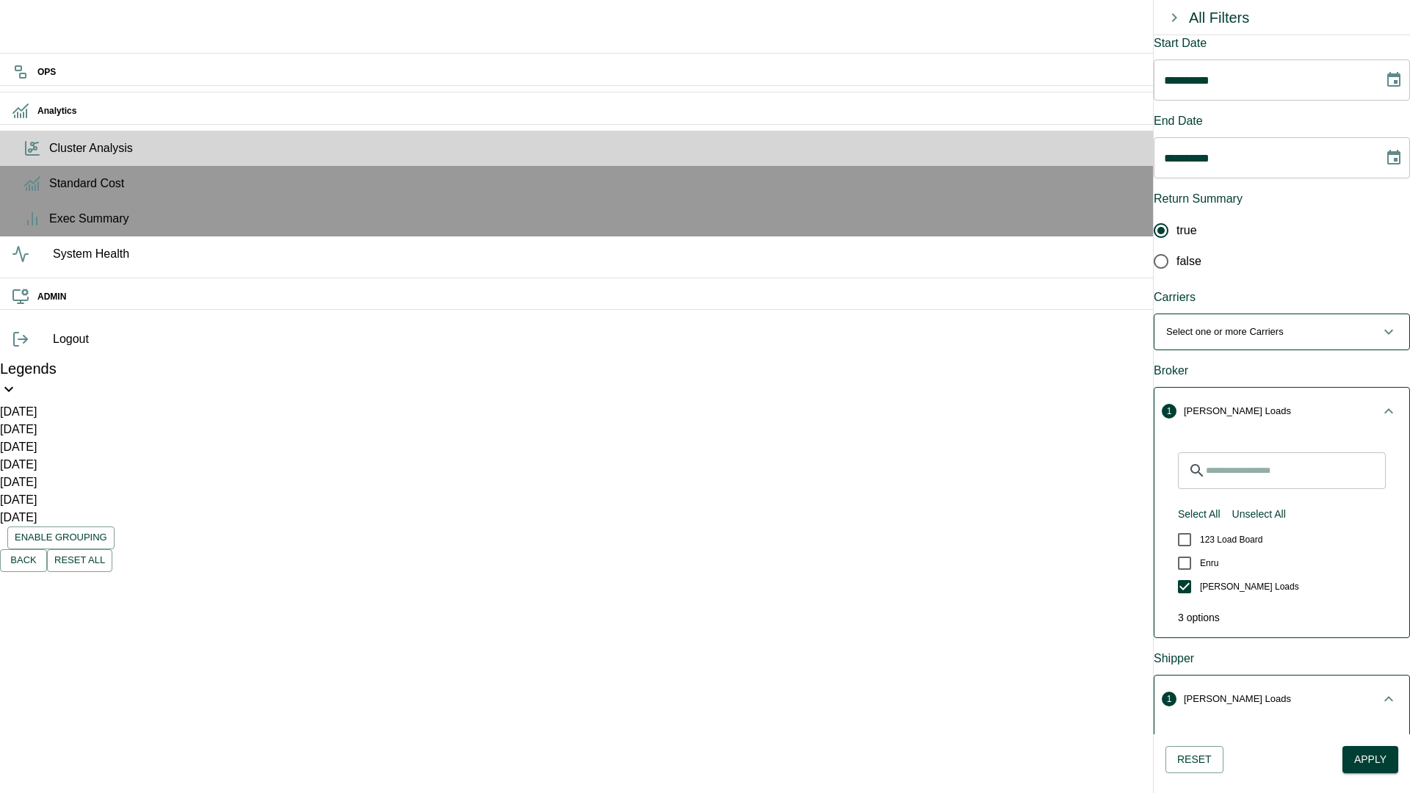
click at [1380, 323] on icon "button" at bounding box center [1389, 332] width 18 height 18
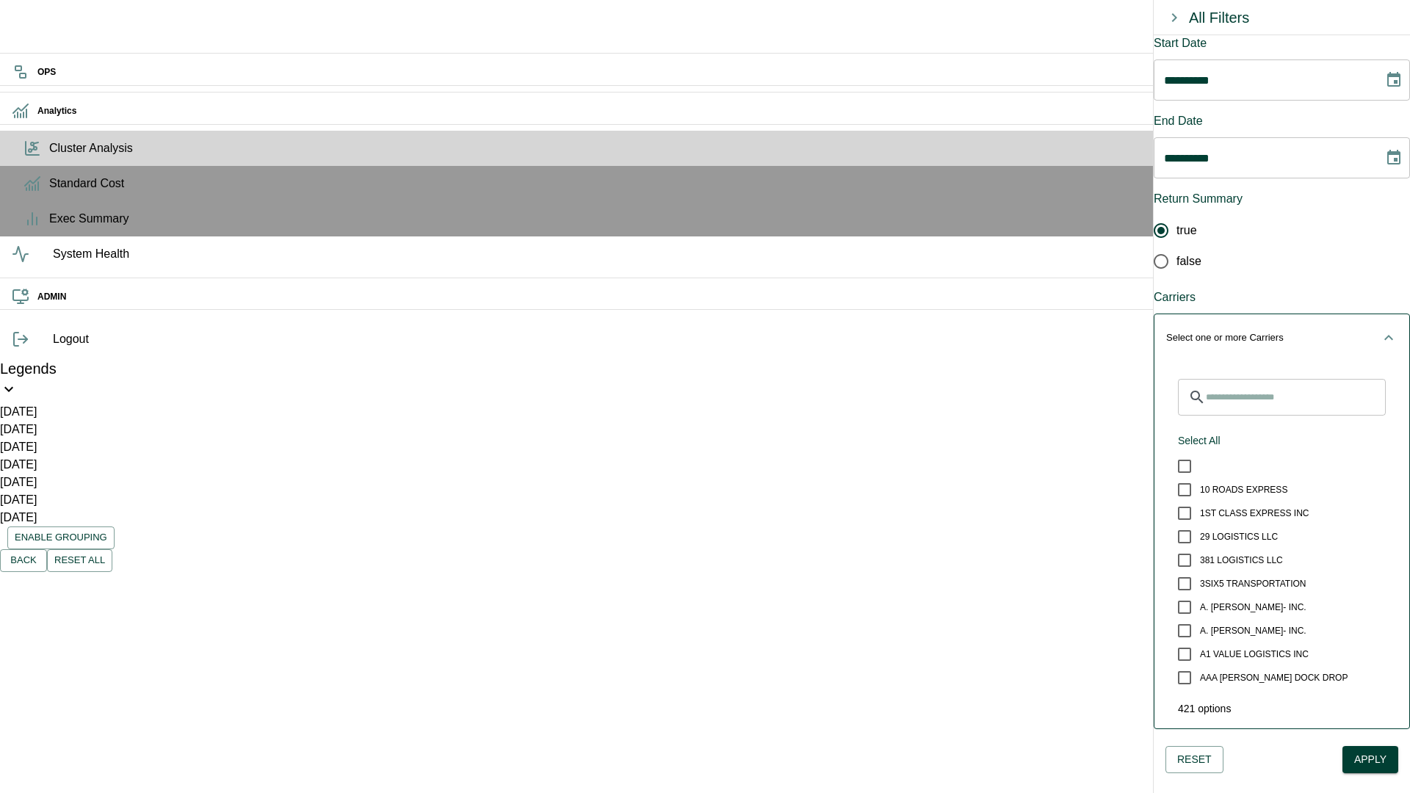
click at [1380, 329] on icon "button" at bounding box center [1389, 338] width 18 height 18
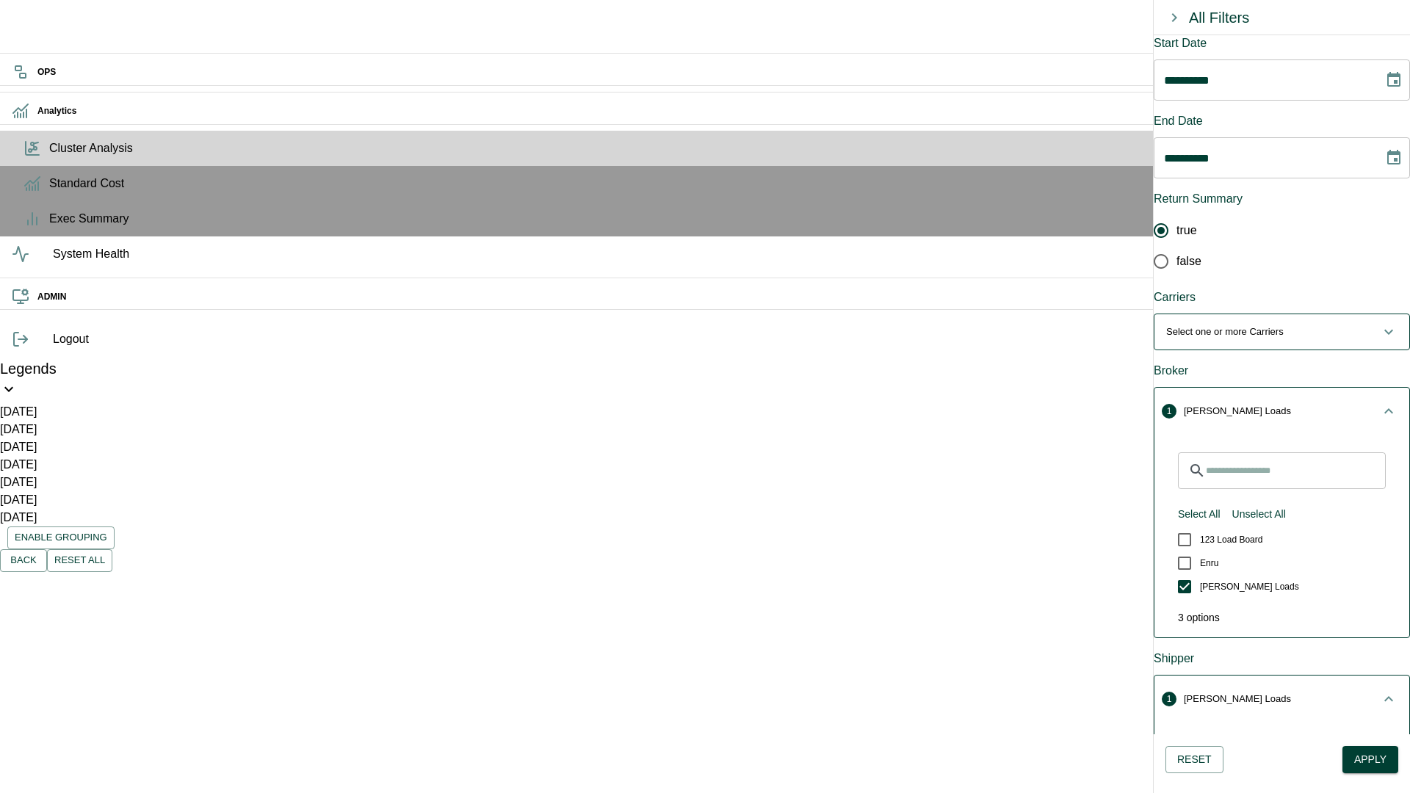
scroll to position [0, 0]
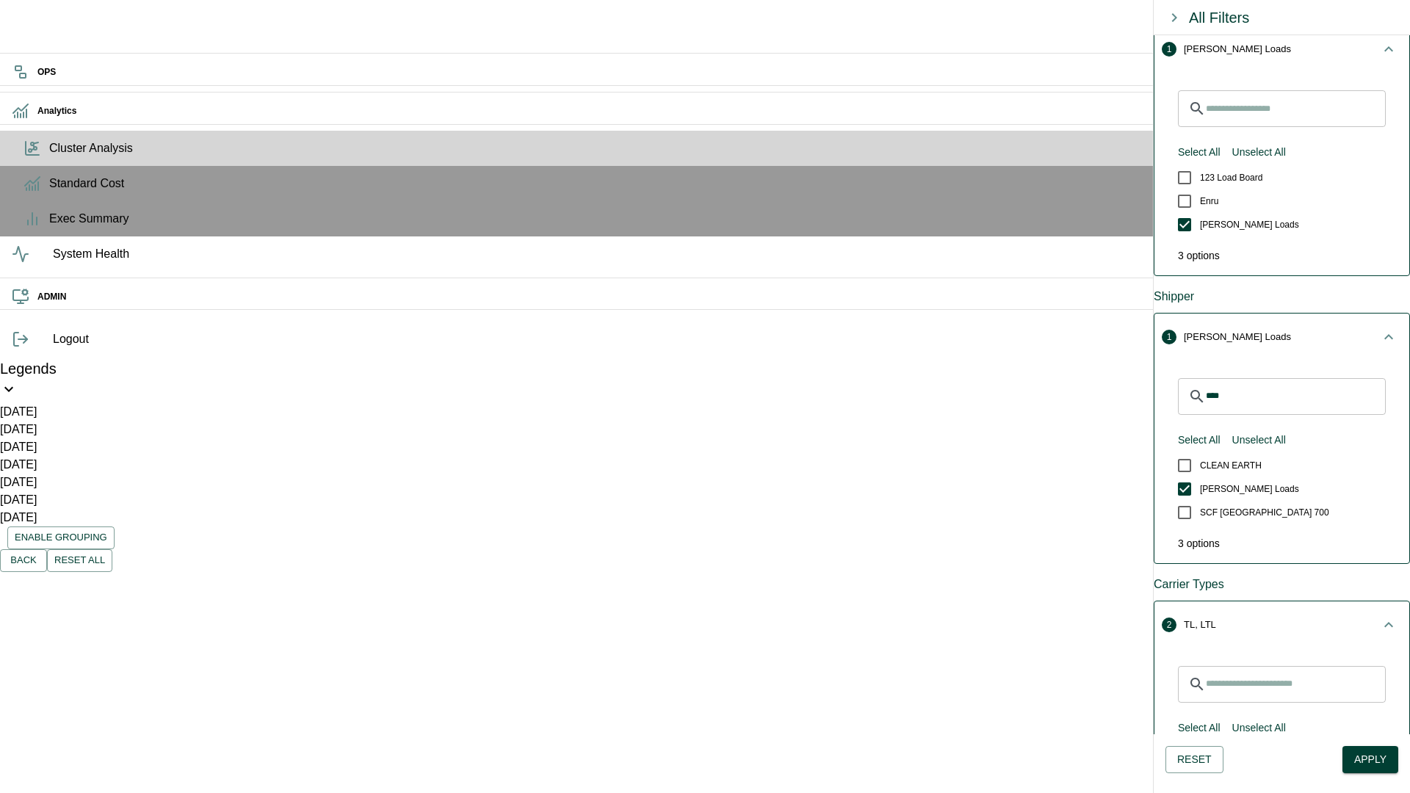
click at [1354, 330] on span "1 LEANA Loads" at bounding box center [1273, 337] width 214 height 15
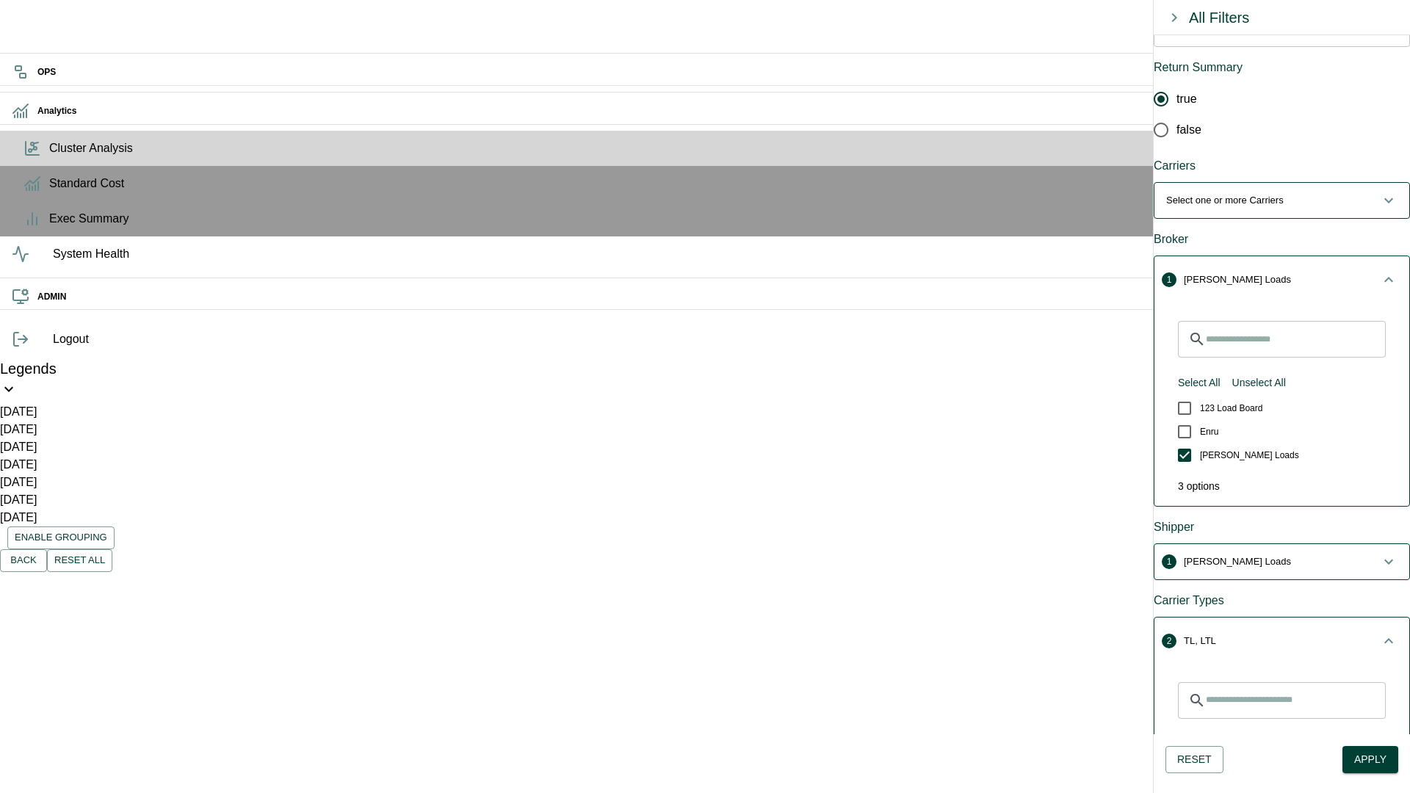
scroll to position [124, 0]
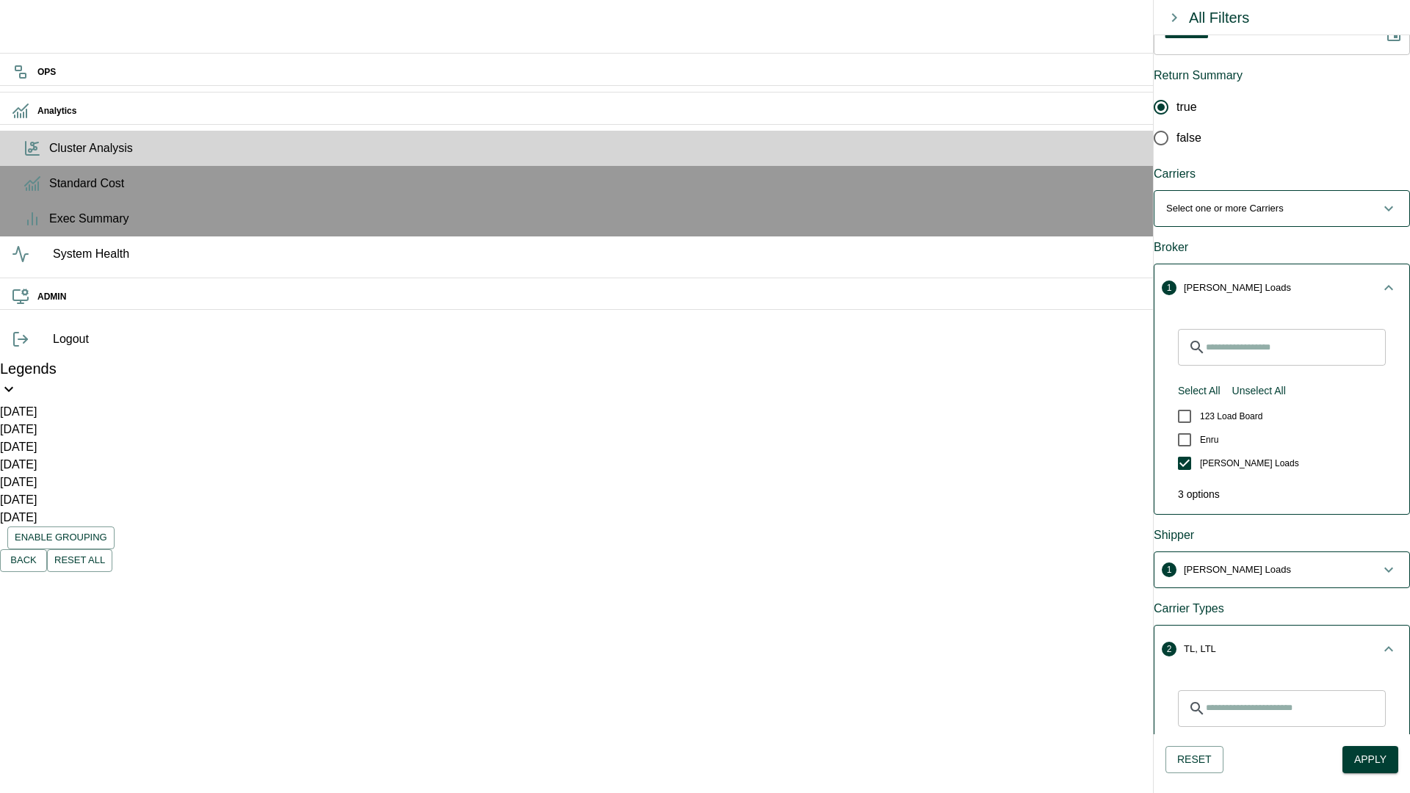
click at [1380, 279] on icon "button" at bounding box center [1389, 288] width 18 height 18
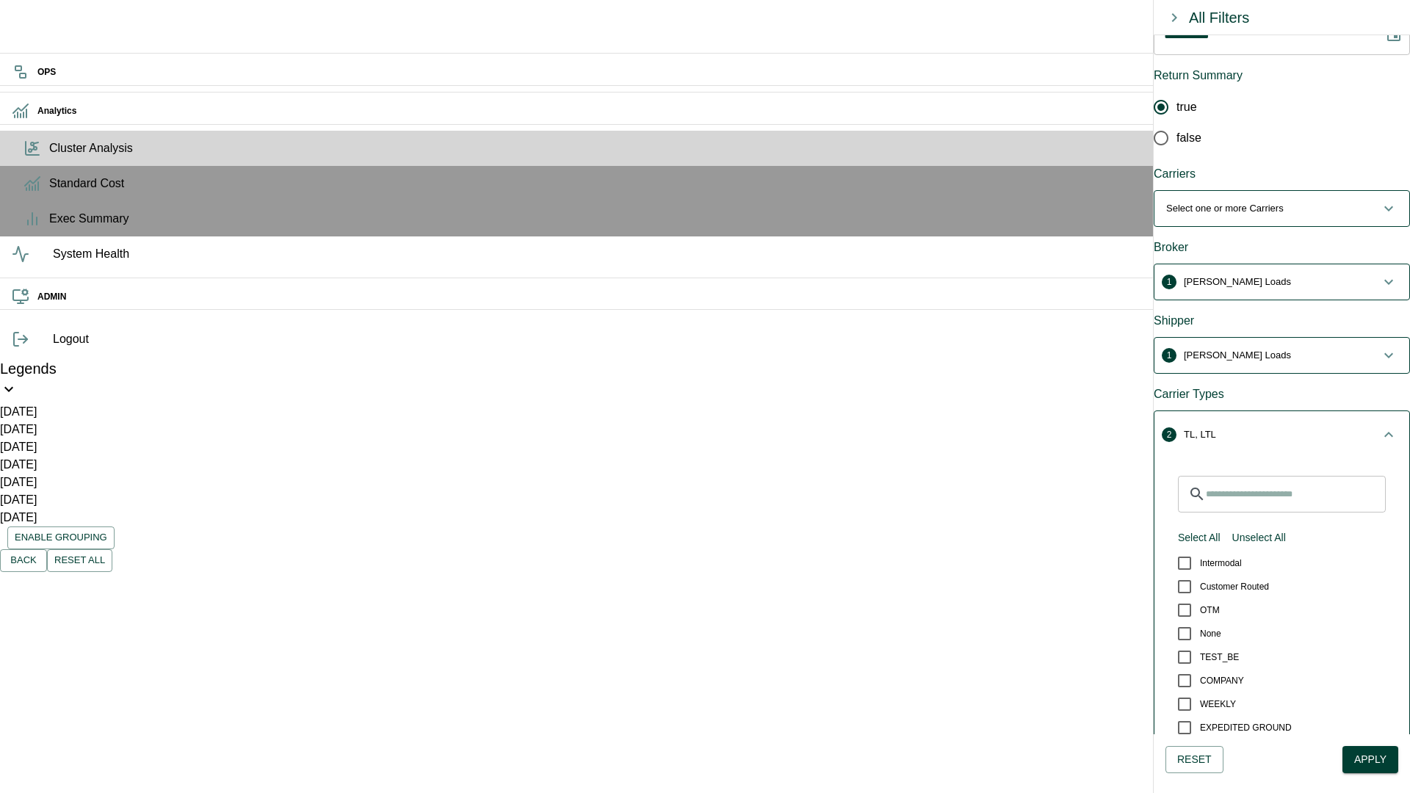
click at [1367, 411] on button "2 TL, LTL" at bounding box center [1281, 434] width 255 height 47
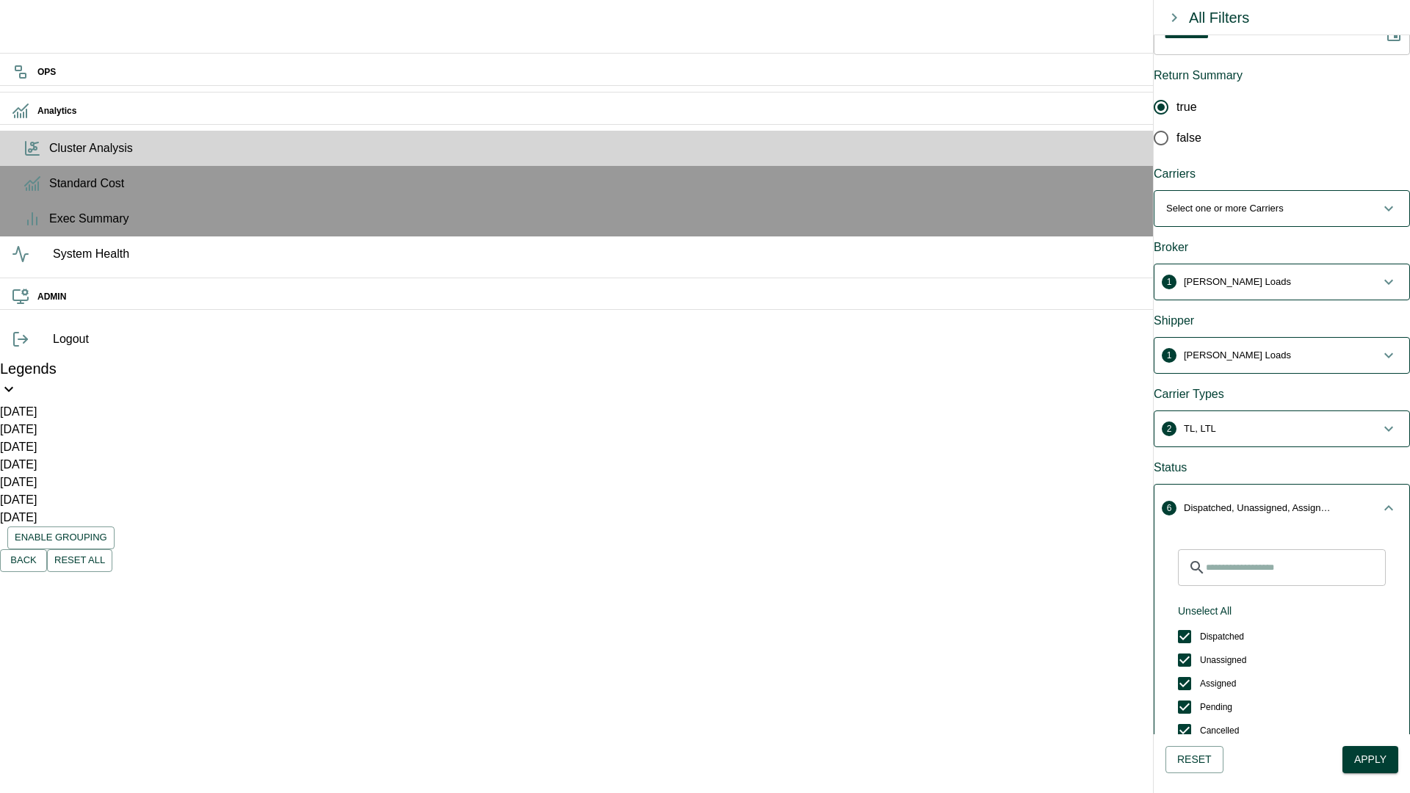
click at [1380, 499] on icon "button" at bounding box center [1389, 508] width 18 height 18
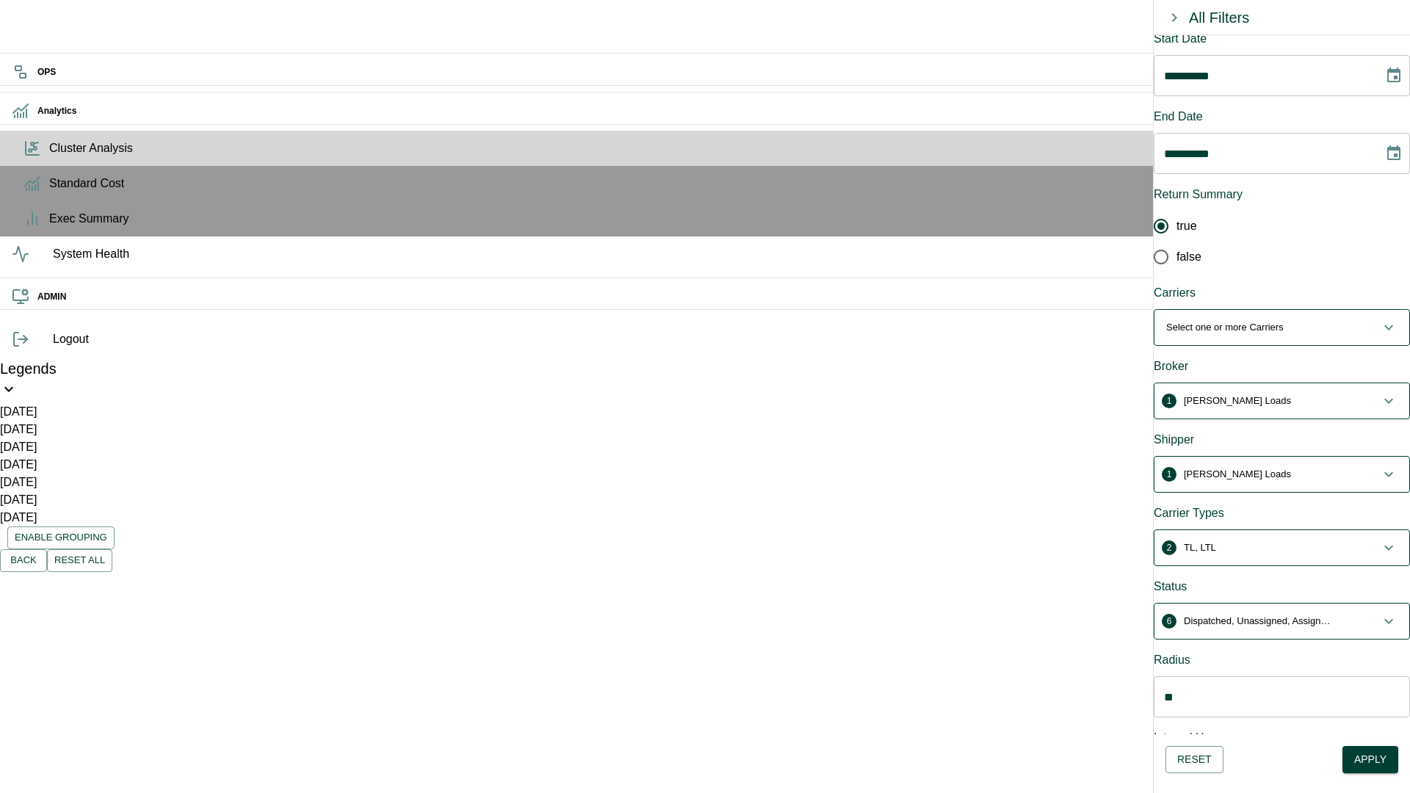
scroll to position [0, 0]
drag, startPoint x: 169, startPoint y: 687, endPoint x: 292, endPoint y: 126, distance: 573.5
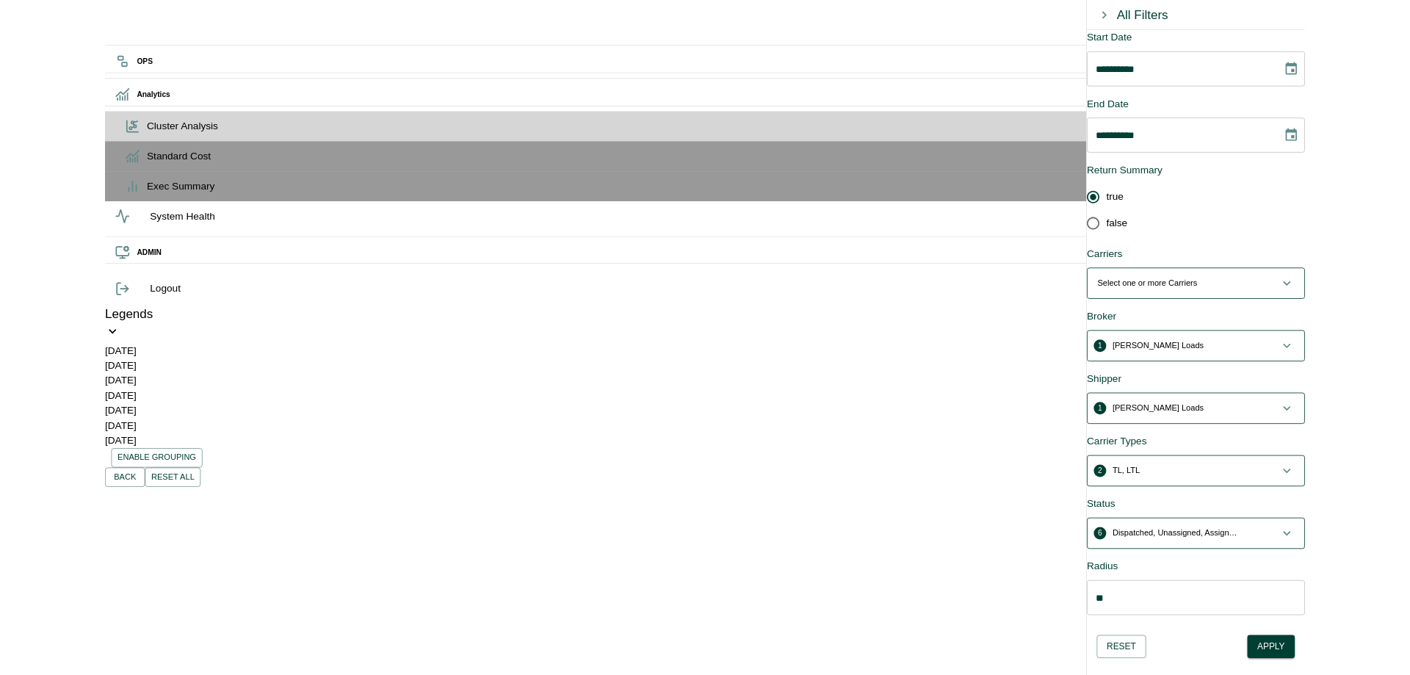
scroll to position [5, 0]
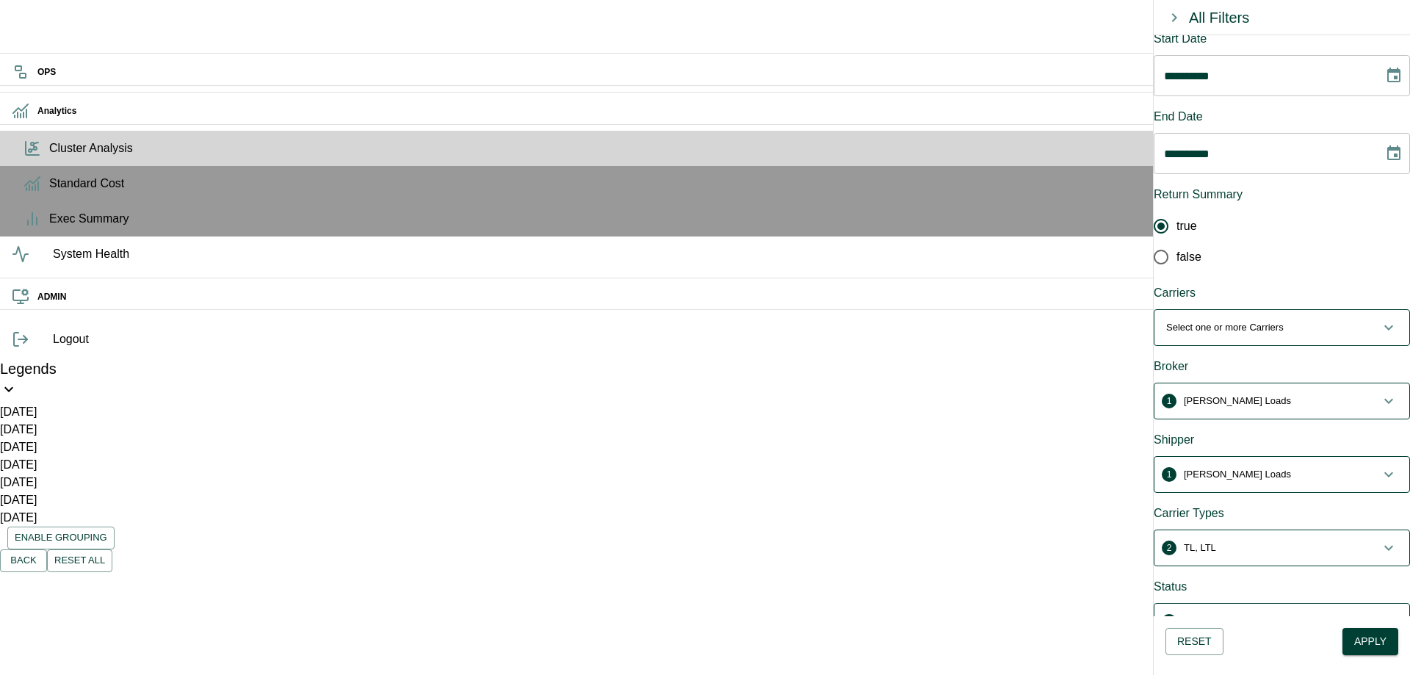
click at [1284, 242] on label "false" at bounding box center [1272, 257] width 253 height 31
click at [1220, 218] on label "true" at bounding box center [1272, 226] width 253 height 31
click at [1387, 81] on icon "Choose date, selected date is Jan 1, 2024" at bounding box center [1393, 75] width 13 height 15
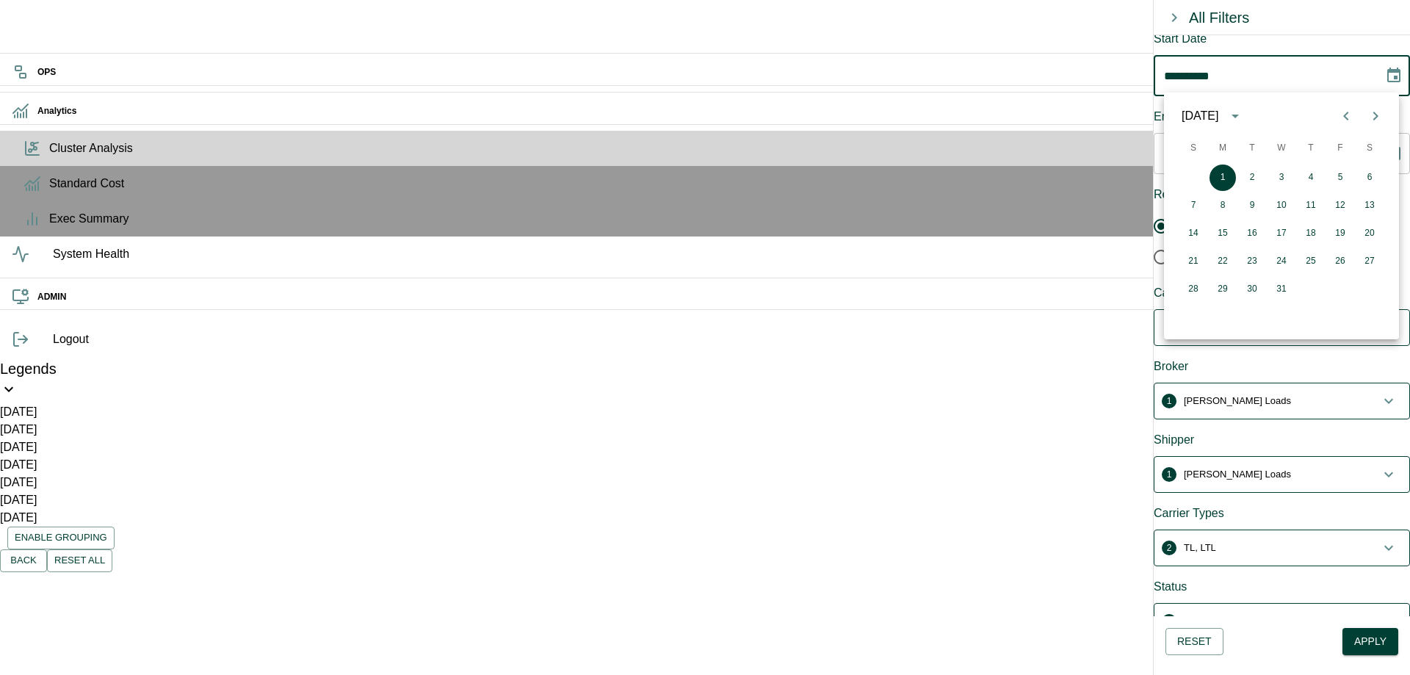
click at [1218, 112] on div "January 2024" at bounding box center [1200, 116] width 37 height 18
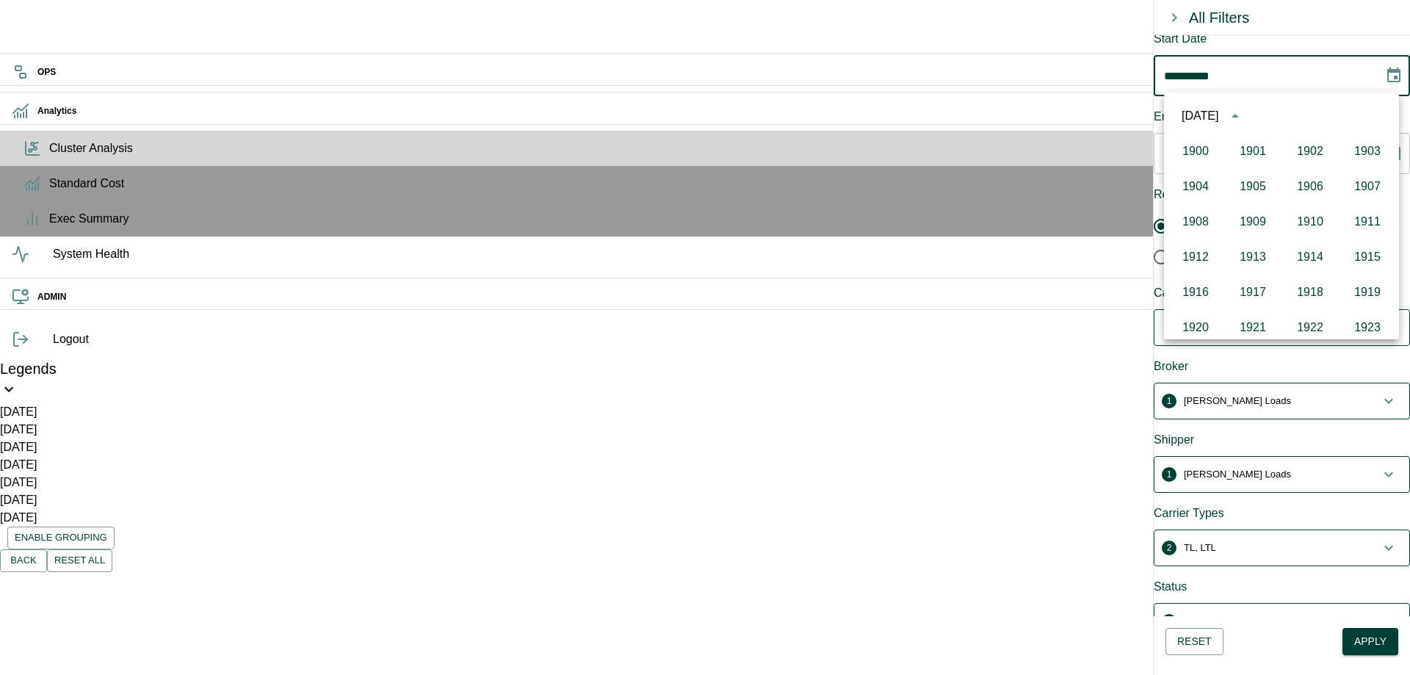
scroll to position [1007, 0]
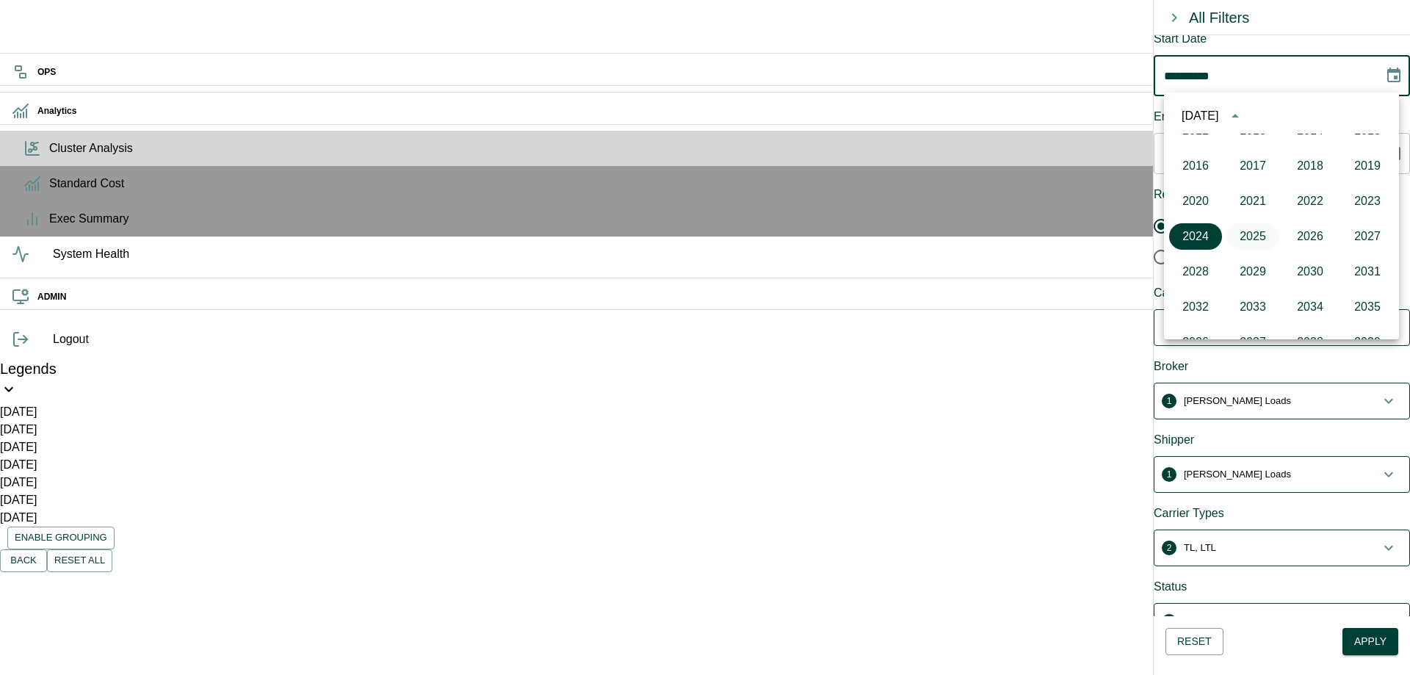
click at [1256, 237] on button "2025" at bounding box center [1252, 236] width 53 height 26
type input "**********"
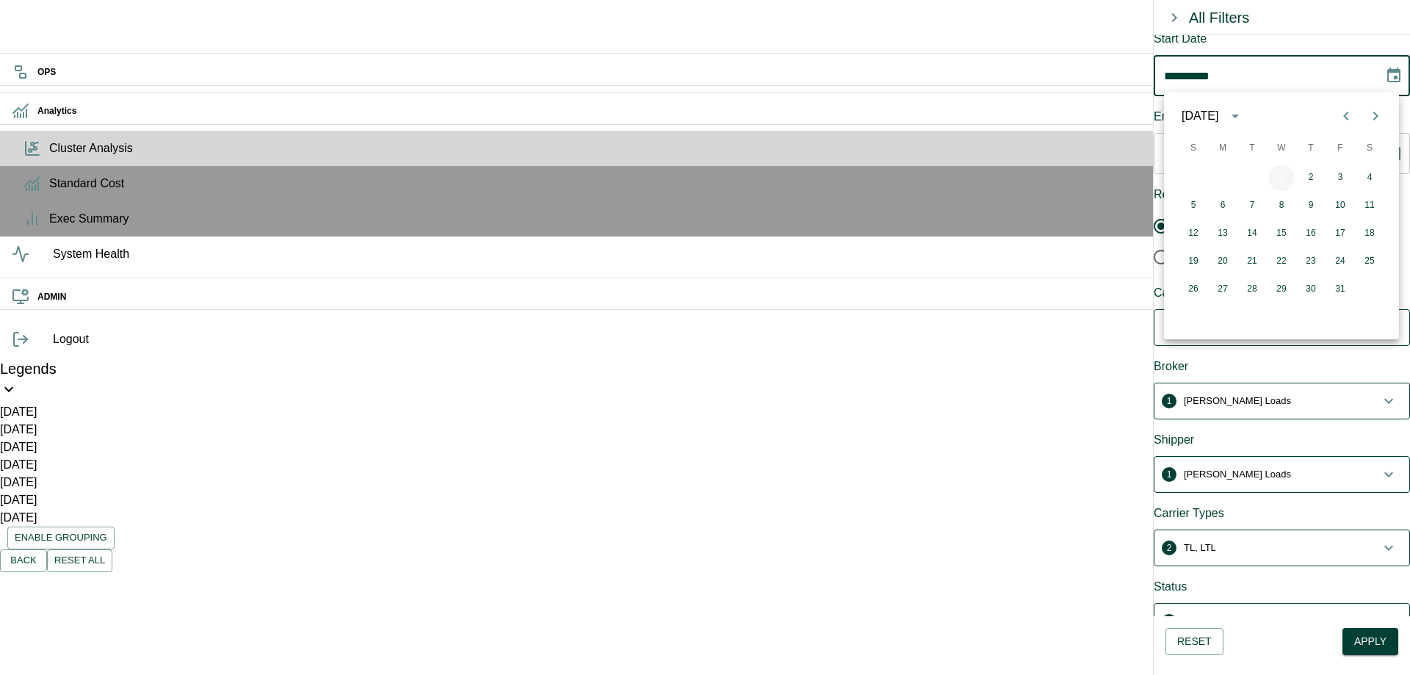
click at [1283, 176] on button "1" at bounding box center [1281, 177] width 26 height 26
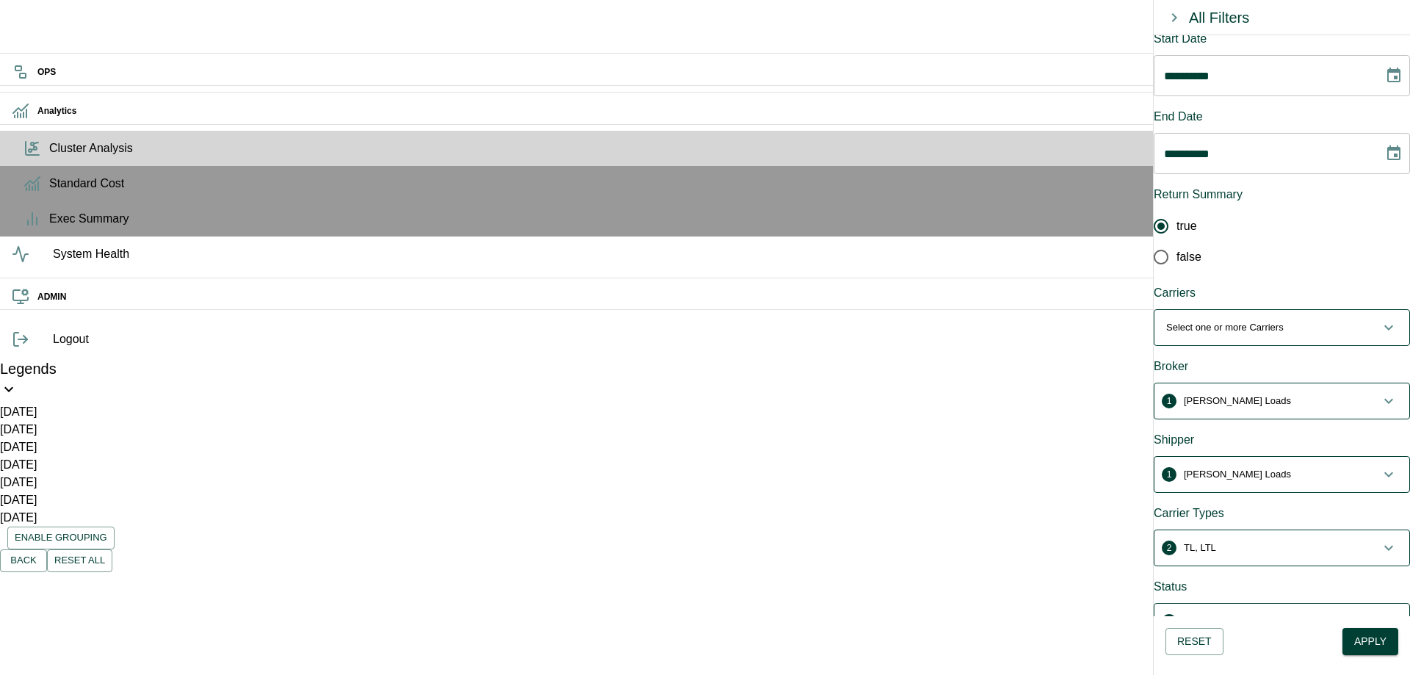
click at [1387, 145] on icon "Choose date, selected date is Aug 18, 2025" at bounding box center [1393, 152] width 13 height 15
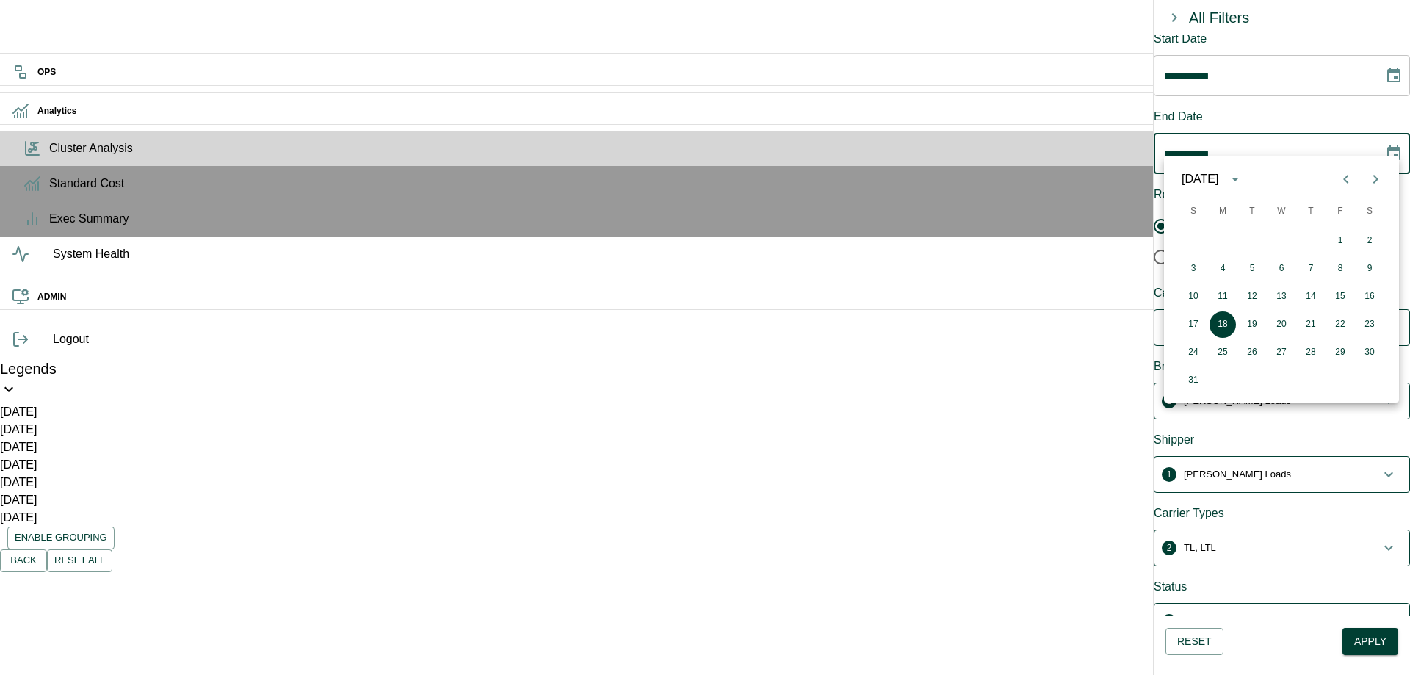
click at [1372, 177] on icon "Next month" at bounding box center [1376, 179] width 18 height 18
click at [1277, 352] on button "31" at bounding box center [1281, 352] width 26 height 26
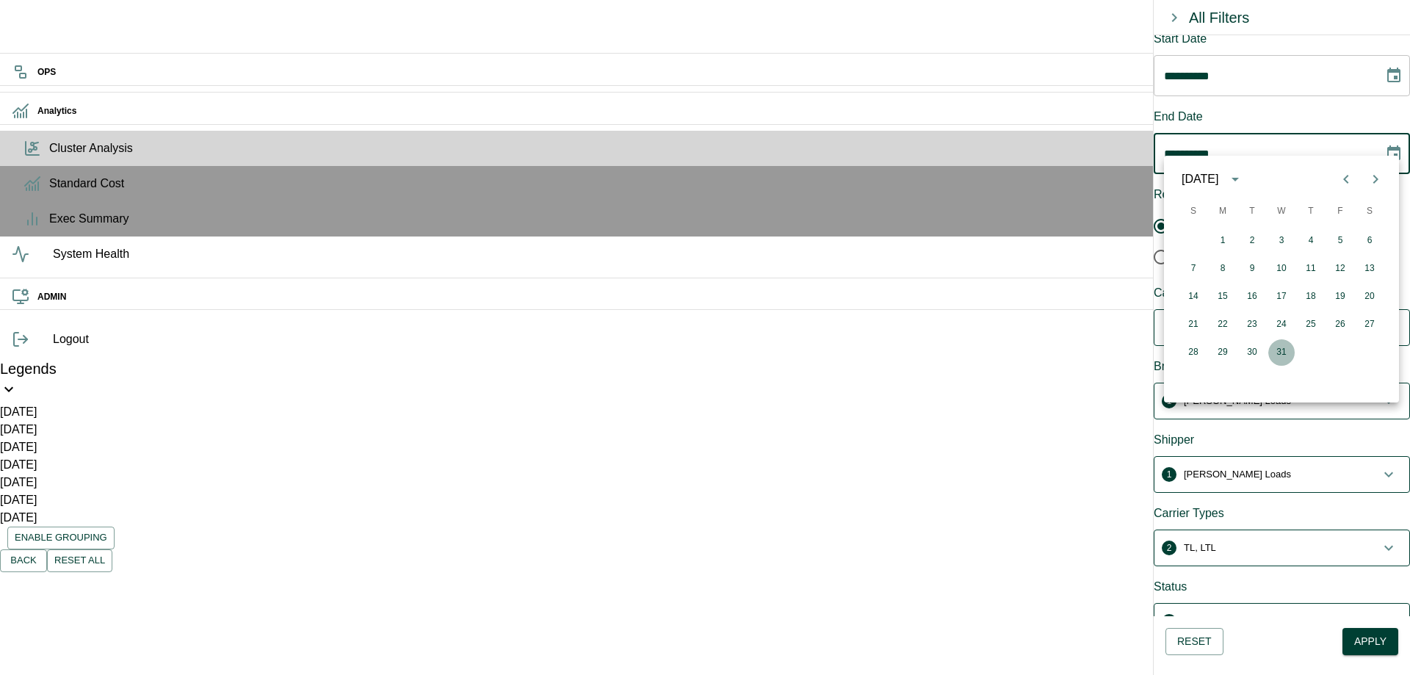
type input "**********"
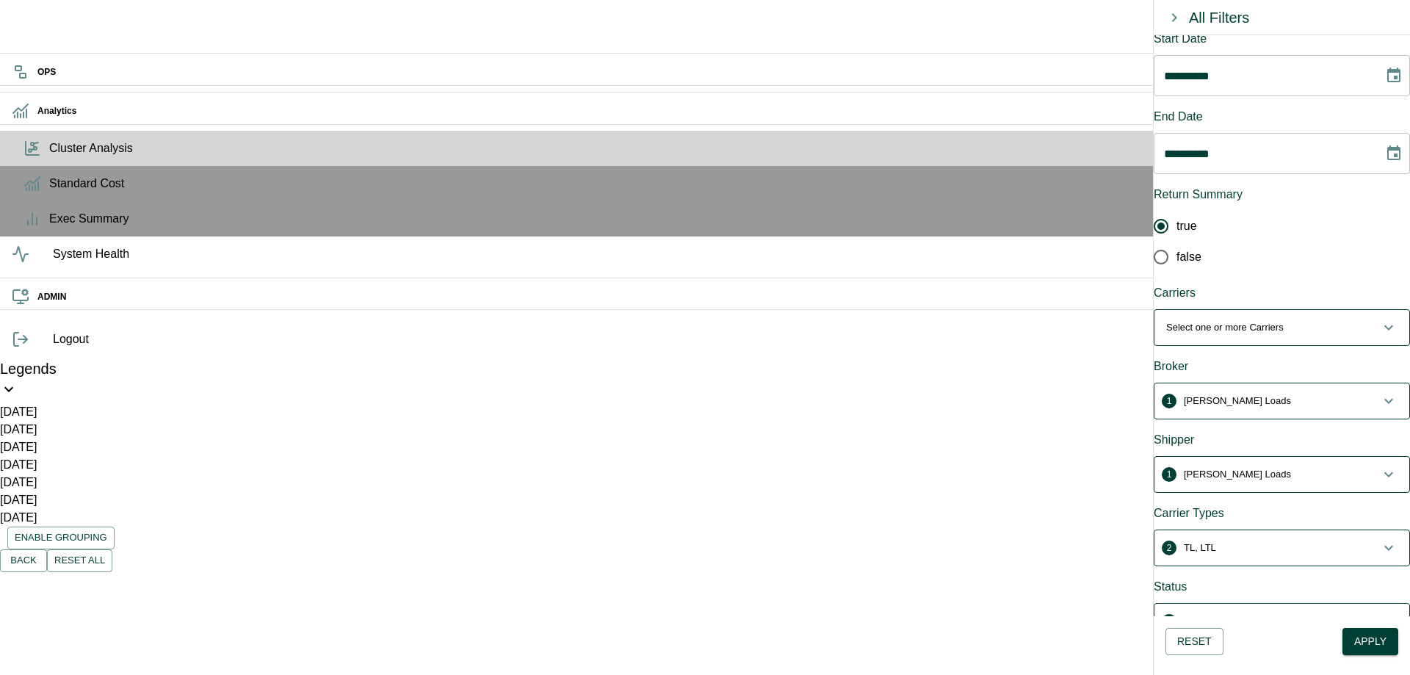
click at [1379, 653] on button "Apply" at bounding box center [1370, 641] width 56 height 27
click at [1259, 219] on label "true" at bounding box center [1272, 226] width 253 height 31
